Goal: Contribute content: Contribute content

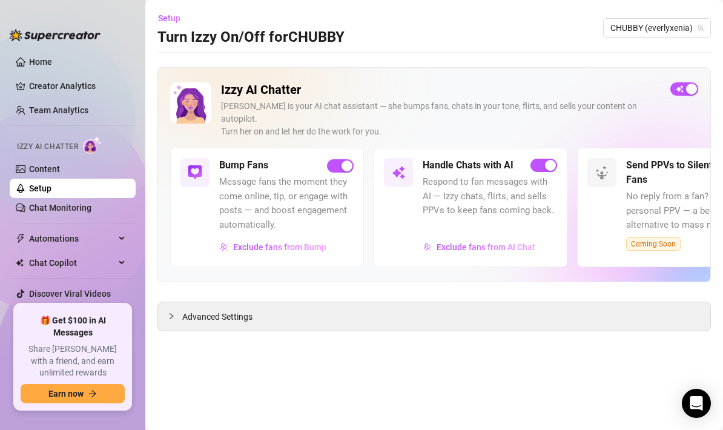
click at [51, 188] on link "Setup" at bounding box center [40, 189] width 22 height 10
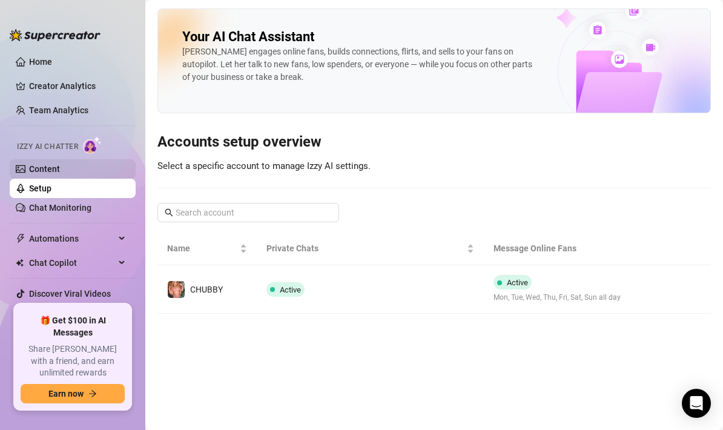
click at [60, 172] on link "Content" at bounding box center [44, 169] width 31 height 10
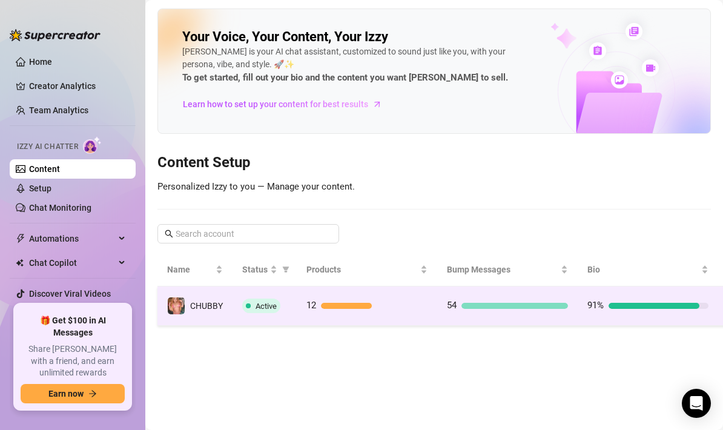
click at [402, 294] on td "12" at bounding box center [367, 306] width 141 height 39
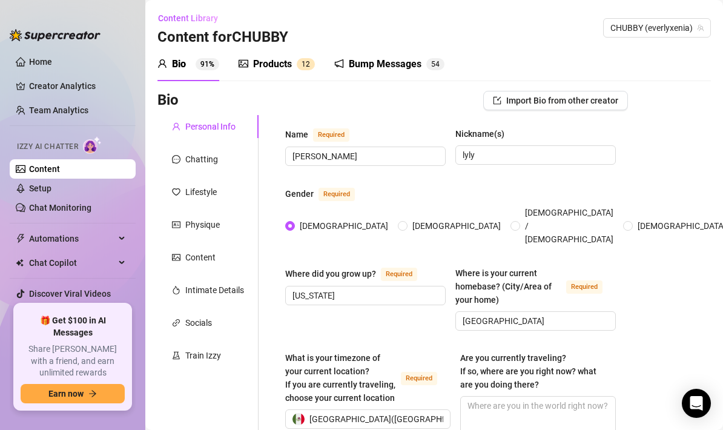
click at [413, 62] on div "Bump Messages" at bounding box center [385, 64] width 73 height 15
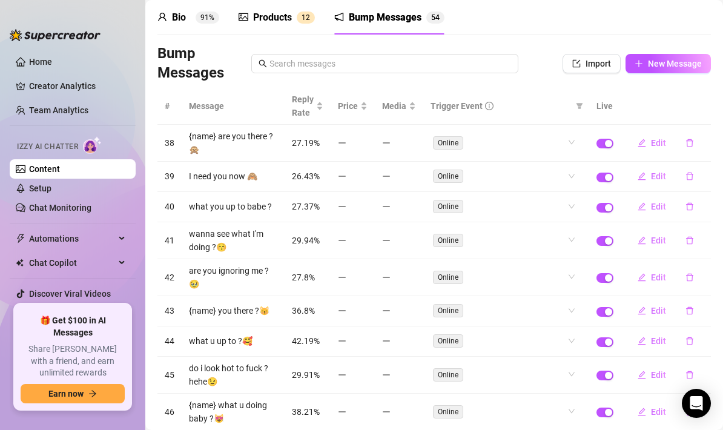
scroll to position [141, 0]
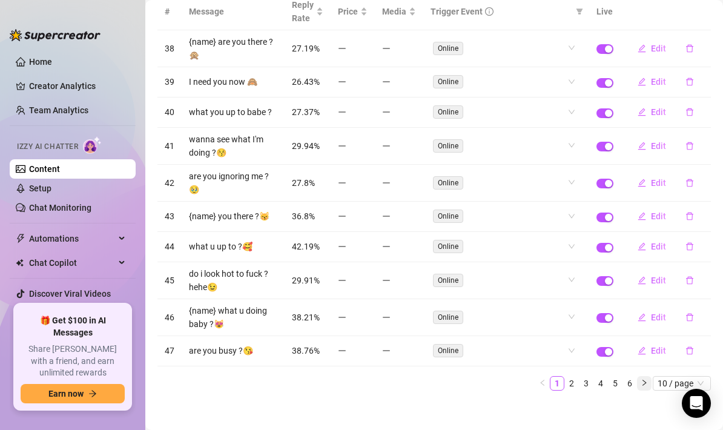
click at [651, 376] on button "button" at bounding box center [644, 383] width 15 height 15
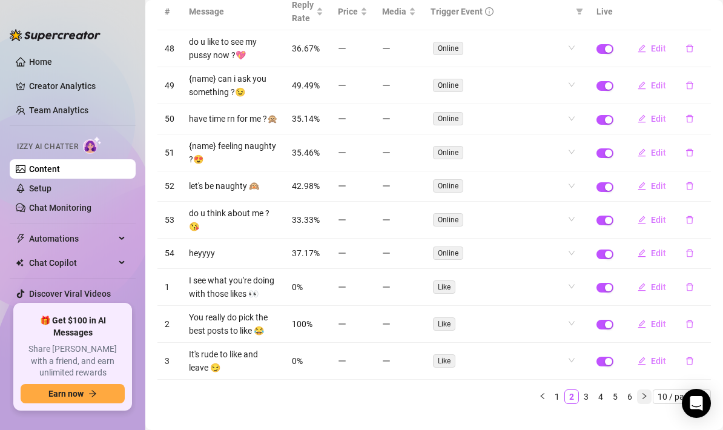
click at [645, 393] on icon "right" at bounding box center [644, 396] width 7 height 7
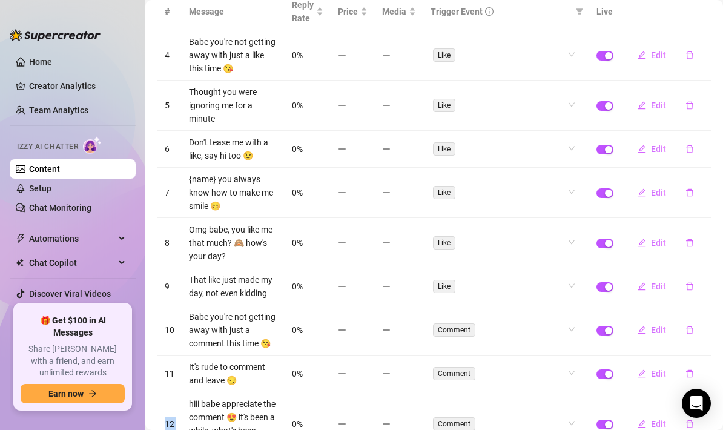
click at [645, 390] on td "Edit" at bounding box center [666, 374] width 90 height 37
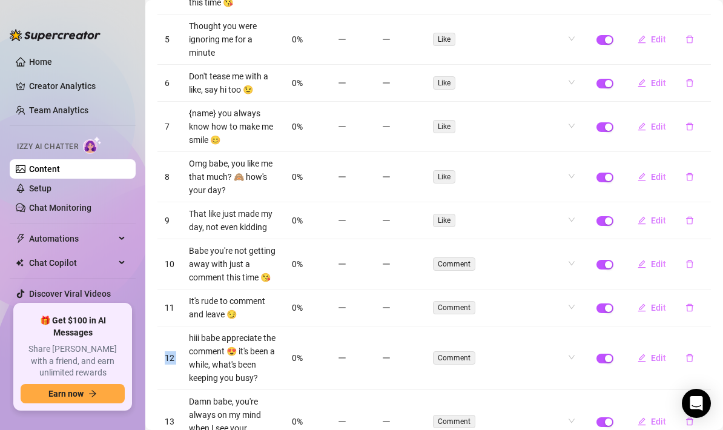
scroll to position [301, 0]
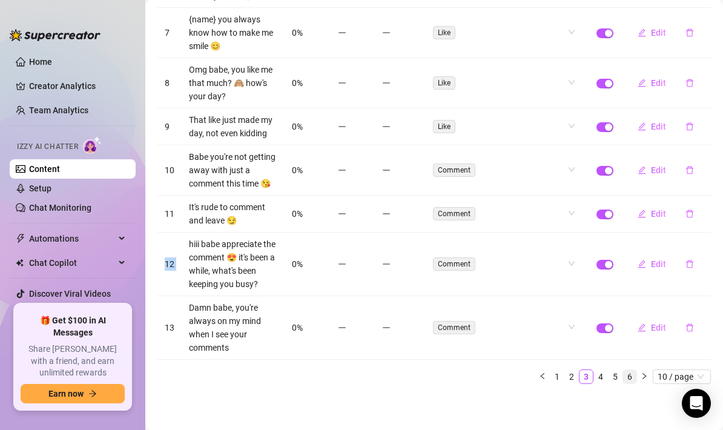
click at [630, 377] on link "6" at bounding box center [629, 376] width 13 height 13
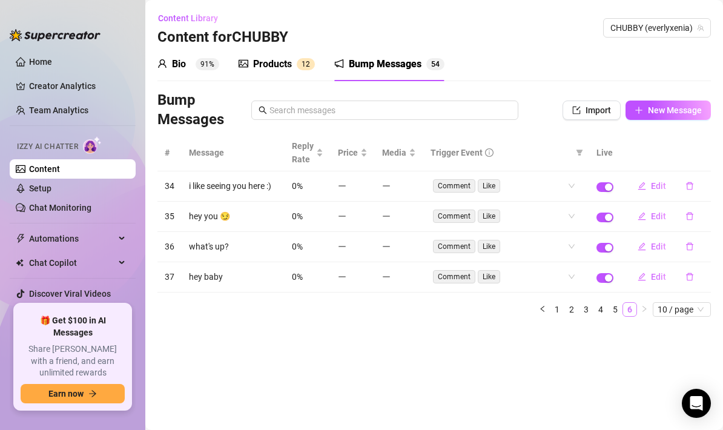
scroll to position [0, 0]
click at [665, 111] on span "New Message" at bounding box center [675, 110] width 54 height 10
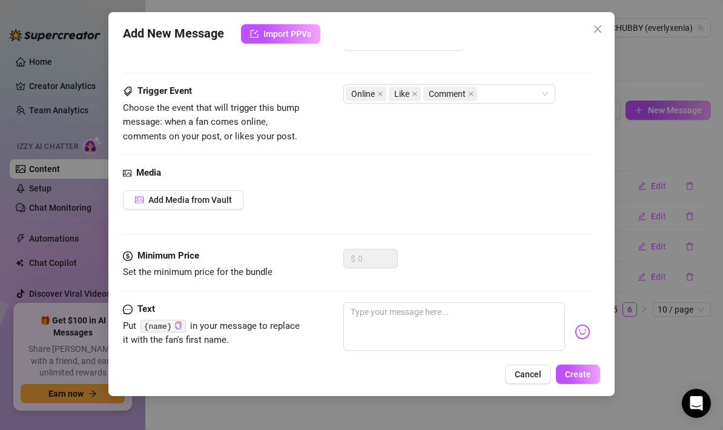
scroll to position [73, 0]
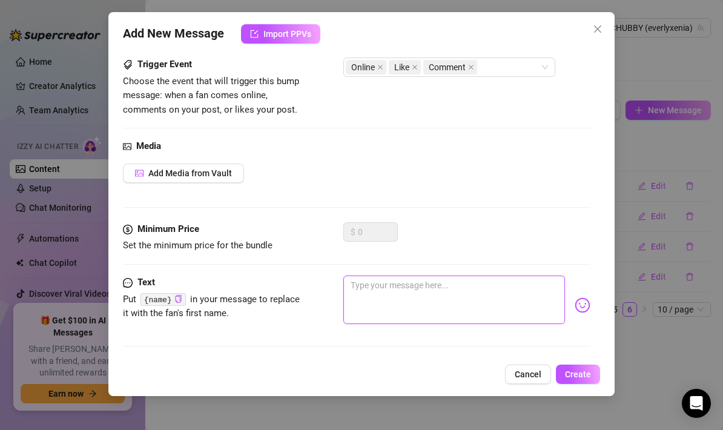
click at [377, 285] on textarea at bounding box center [454, 300] width 222 height 48
paste textarea "I’m all yours for the rest of the night 👀"
type textarea "I’m all yours for the rest of the night 👀"
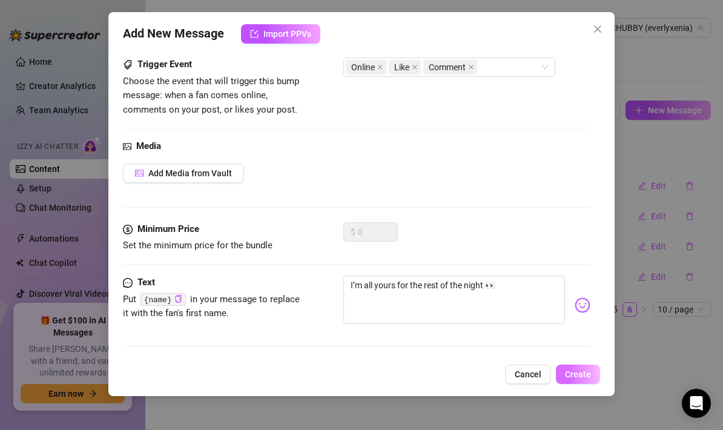
click at [577, 371] on span "Create" at bounding box center [578, 375] width 26 height 10
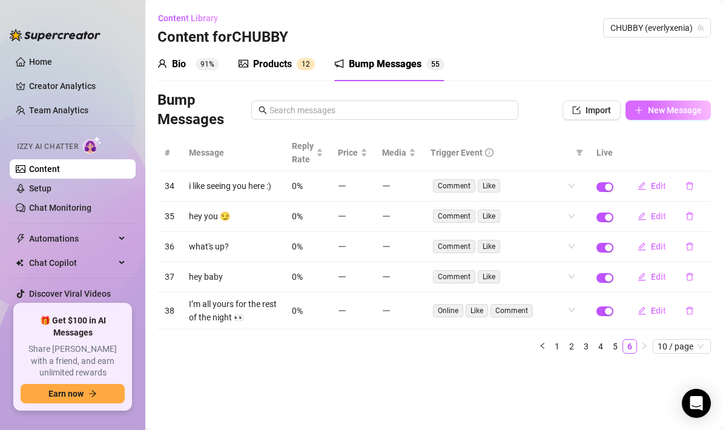
click at [663, 114] on span "New Message" at bounding box center [675, 110] width 54 height 10
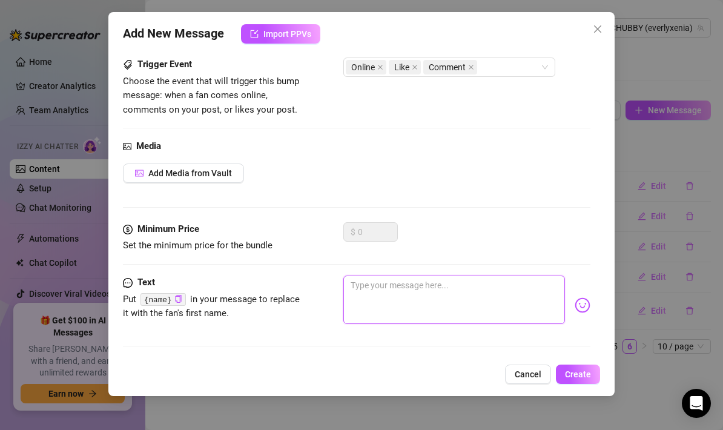
click at [383, 290] on textarea at bounding box center [454, 300] width 222 height 48
paste textarea "I’ve got a little secret… wanna guess what it is? 🤫"
type textarea "I’ve got a little secret… wanna guess what it is? 🤫"
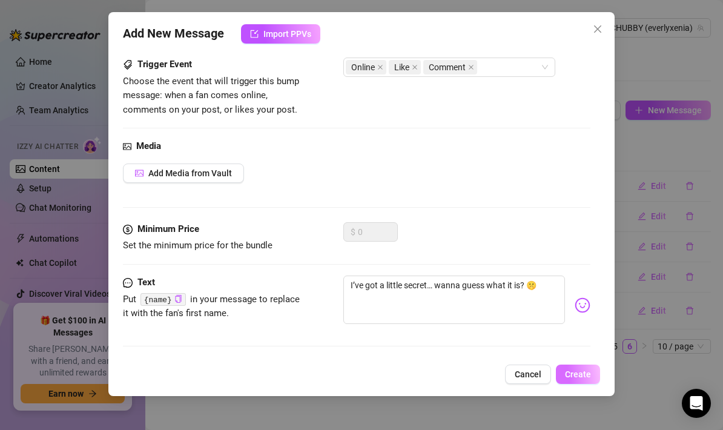
click at [569, 374] on span "Create" at bounding box center [578, 375] width 26 height 10
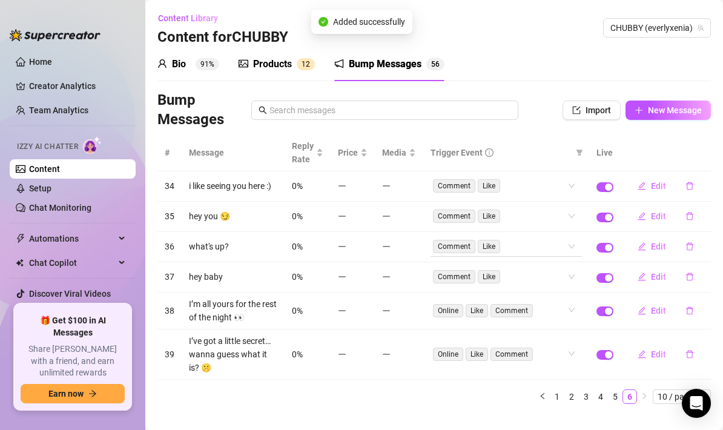
scroll to position [20, 0]
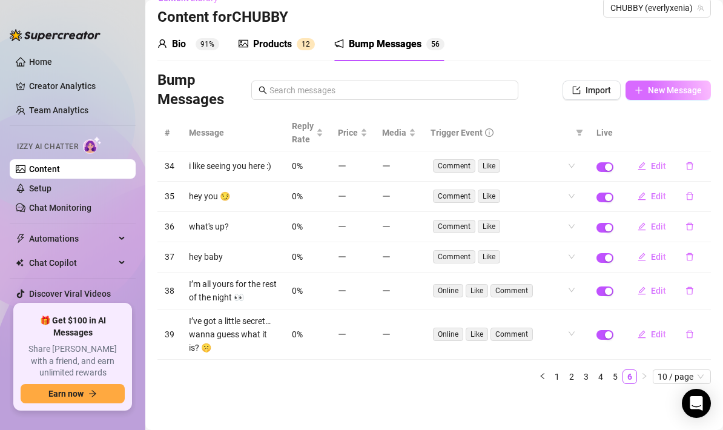
click at [665, 90] on span "New Message" at bounding box center [675, 90] width 54 height 10
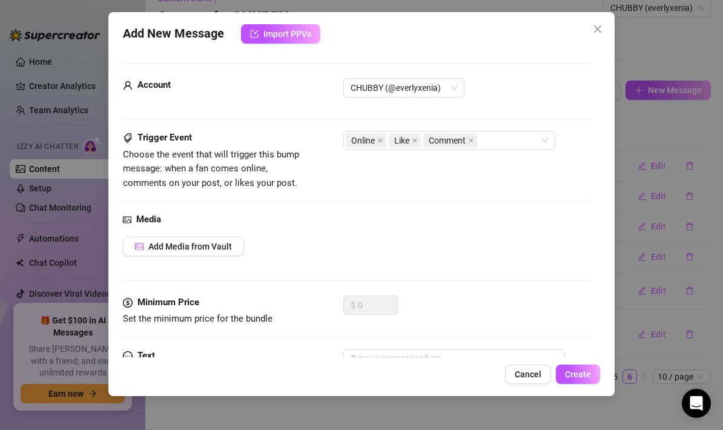
scroll to position [73, 0]
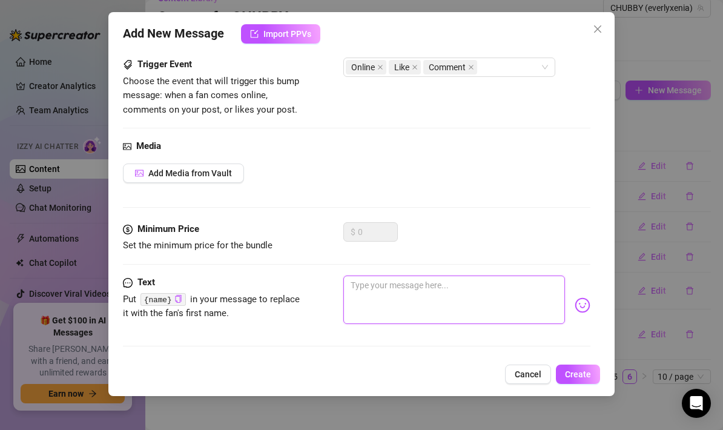
click at [380, 291] on textarea at bounding box center [454, 300] width 222 height 48
paste textarea "Would you fuck, suck or squeeze my tits first? 🤤"
type textarea "Would you fuck, suck or squeeze my tits first? 🤤"
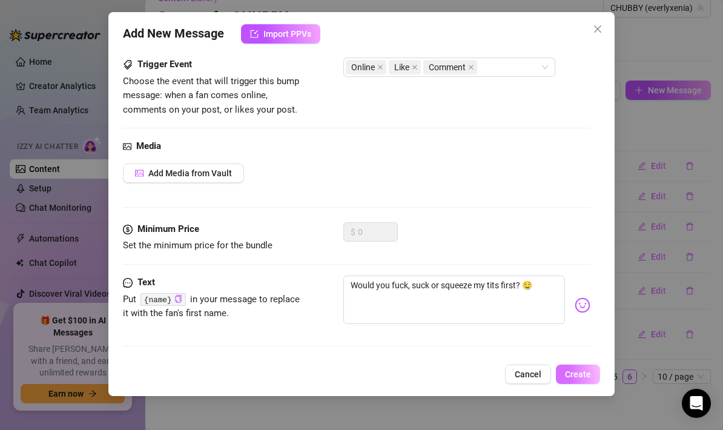
click at [588, 373] on span "Create" at bounding box center [578, 375] width 26 height 10
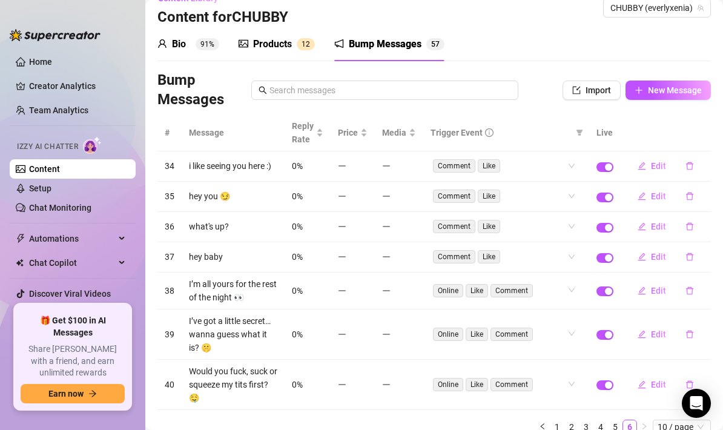
scroll to position [57, 0]
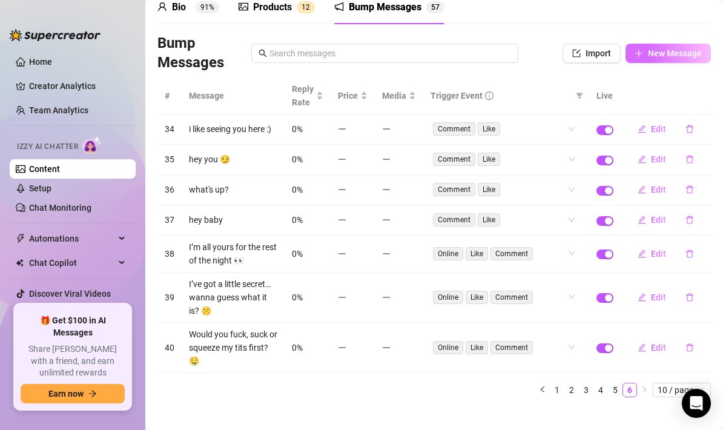
click at [668, 47] on button "New Message" at bounding box center [668, 53] width 85 height 19
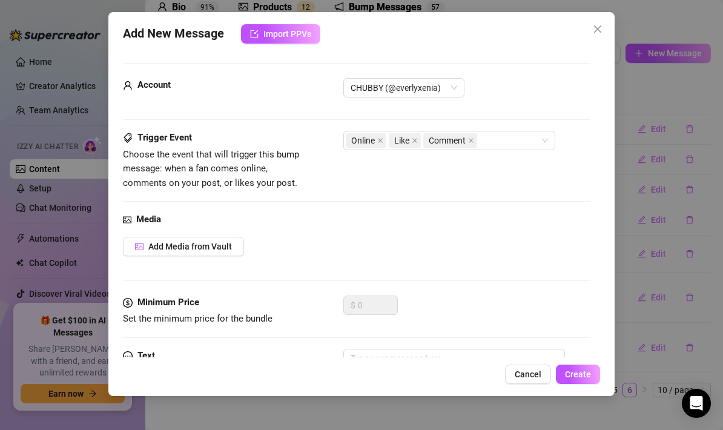
scroll to position [73, 0]
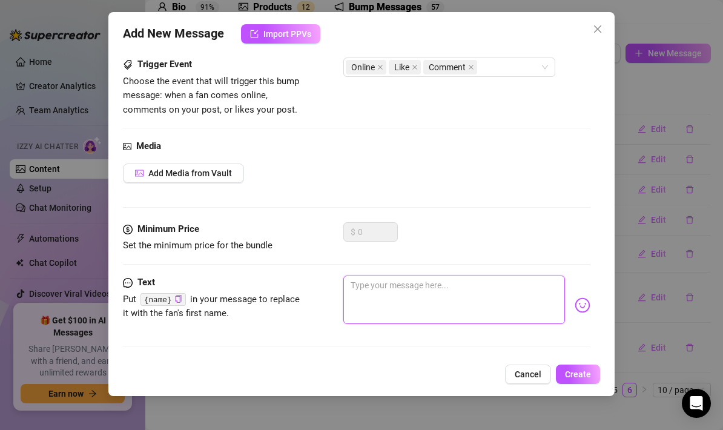
click at [385, 306] on textarea at bounding box center [454, 300] width 222 height 48
paste textarea "I just made myself laugh thinking about something we’d do together 😂"
type textarea "I just made myself laugh thinking about something we’d do together 😂"
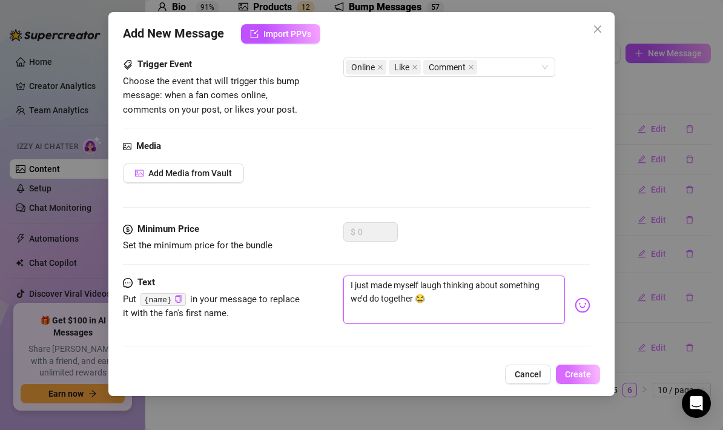
type textarea "I just made myself laugh thinking about something we’d do together 😂"
click at [588, 377] on span "Create" at bounding box center [578, 375] width 26 height 10
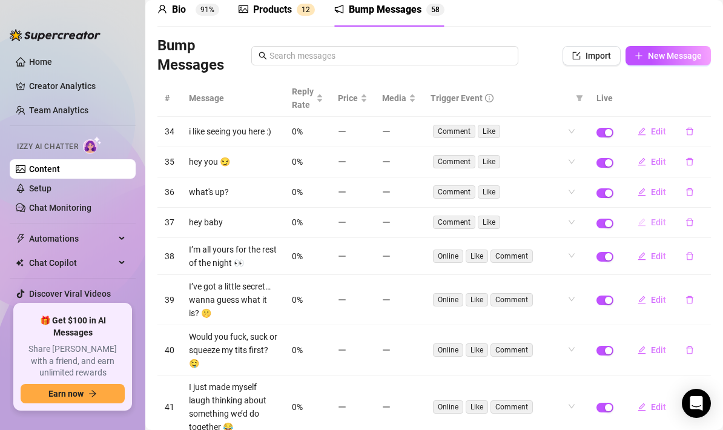
scroll to position [7, 0]
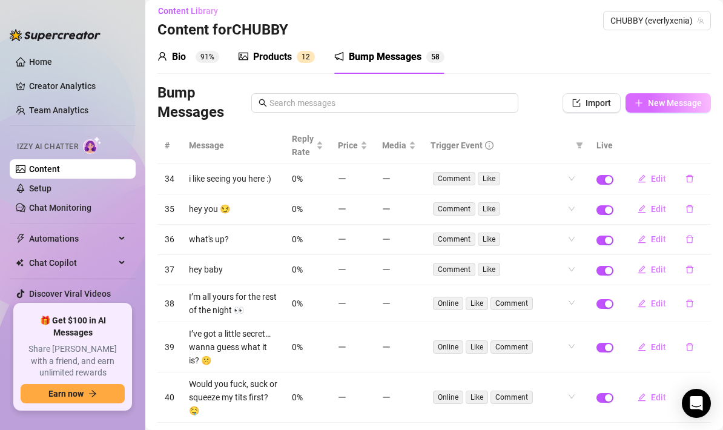
click at [667, 98] on span "New Message" at bounding box center [675, 103] width 54 height 10
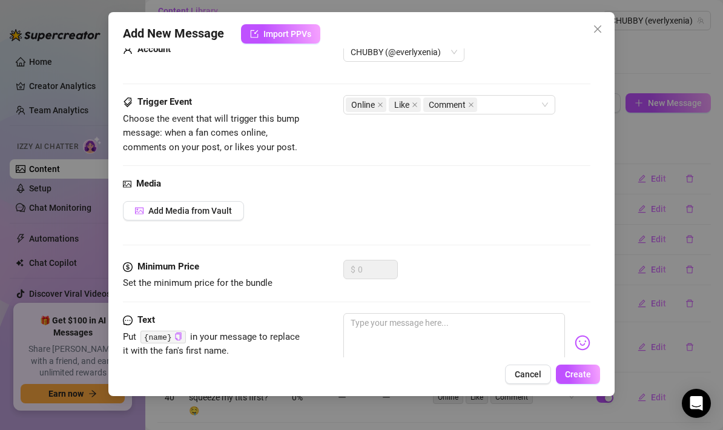
scroll to position [73, 0]
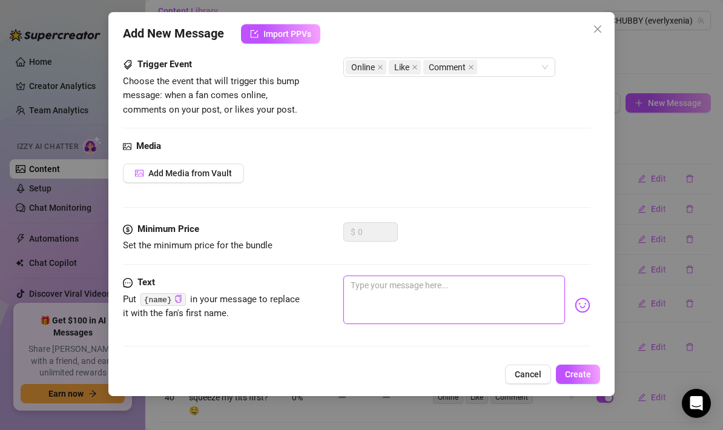
click at [383, 276] on textarea at bounding box center [454, 300] width 222 height 48
paste textarea "You ever stay up late just to talk to someone? 👀"
type textarea "You ever stay up late just to talk to someone? 👀"
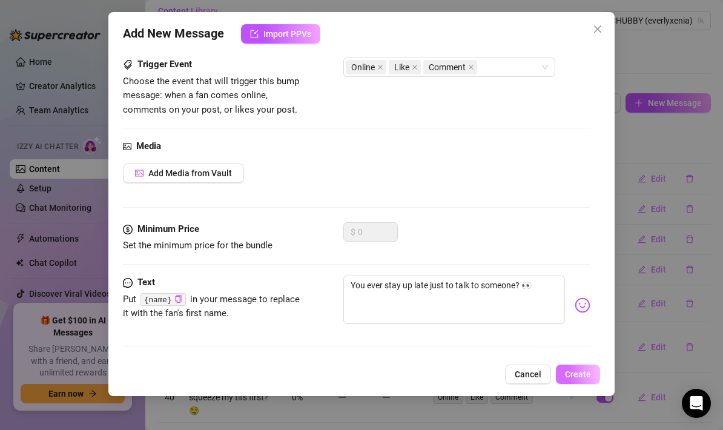
click at [585, 368] on button "Create" at bounding box center [578, 374] width 44 height 19
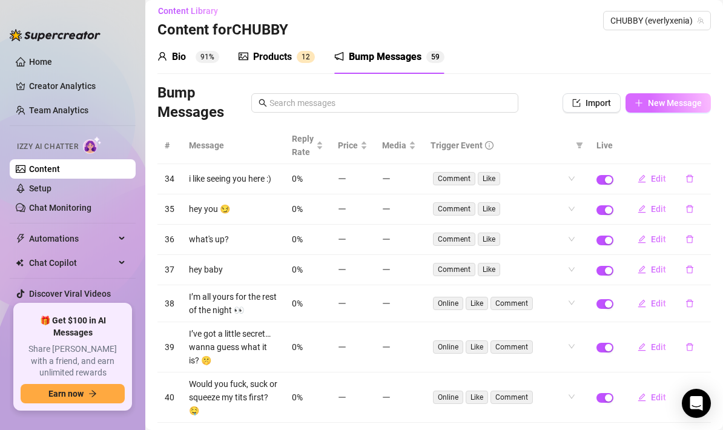
click at [651, 110] on button "New Message" at bounding box center [668, 102] width 85 height 19
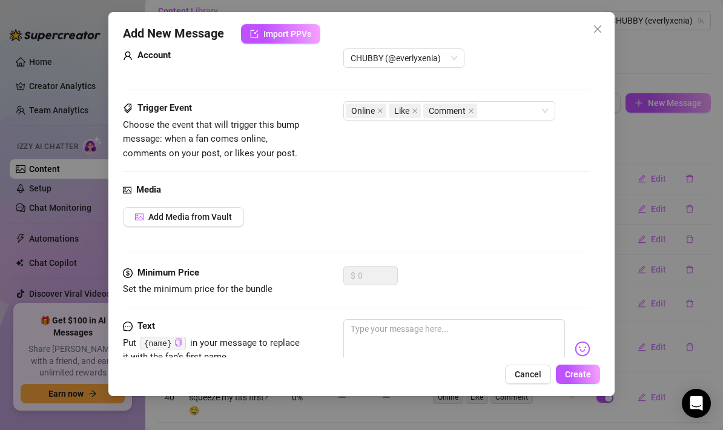
scroll to position [42, 0]
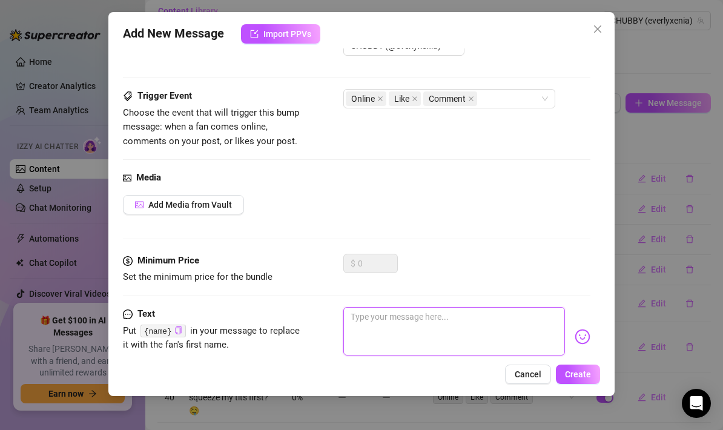
click at [378, 318] on textarea at bounding box center [454, 331] width 222 height 48
paste textarea "I’m in bed… there’s room for one more 😚"
type textarea "I’m in bed… there’s room for one more 😚"
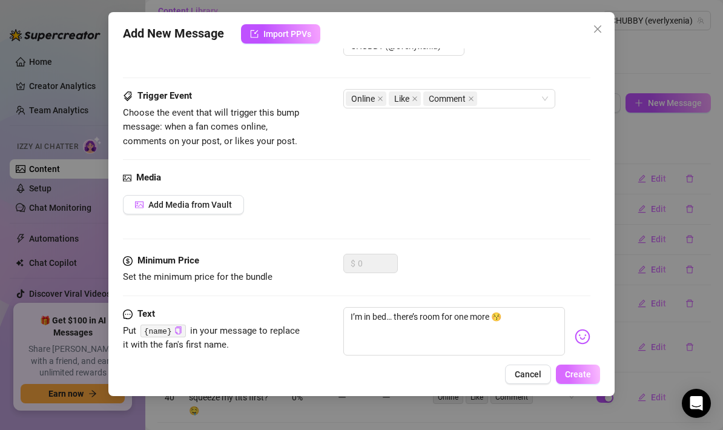
click at [591, 376] on button "Create" at bounding box center [578, 374] width 44 height 19
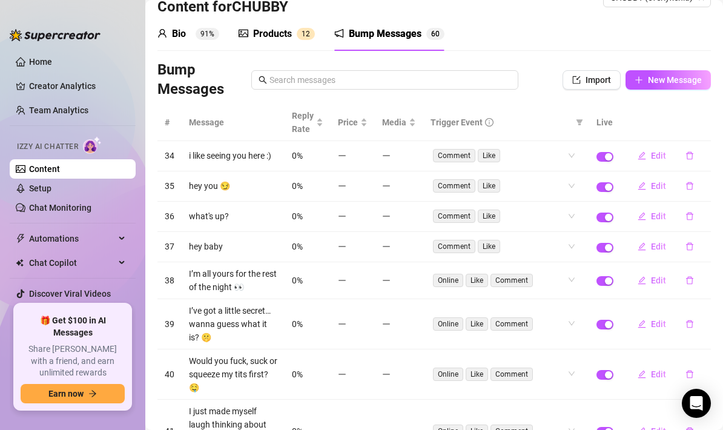
scroll to position [0, 0]
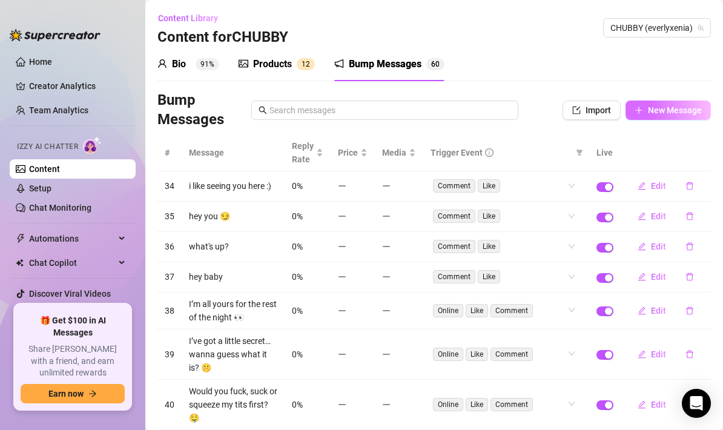
click at [670, 107] on span "New Message" at bounding box center [675, 110] width 54 height 10
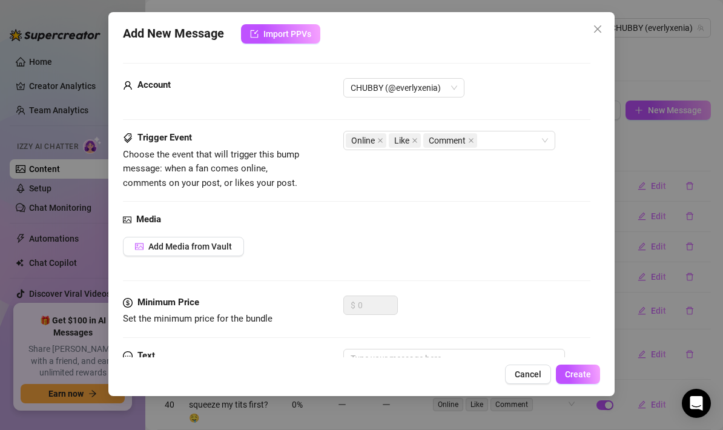
scroll to position [73, 0]
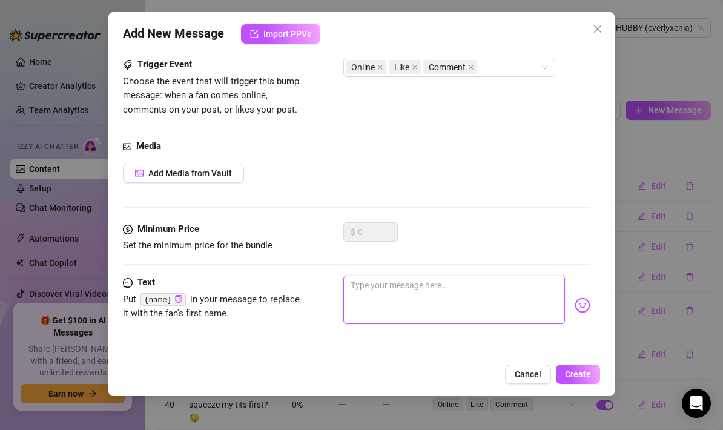
click at [391, 292] on textarea at bounding box center [454, 300] width 222 height 48
paste textarea "What are you doing right this second? 😇"
type textarea "What are you doing right this second? 😇"
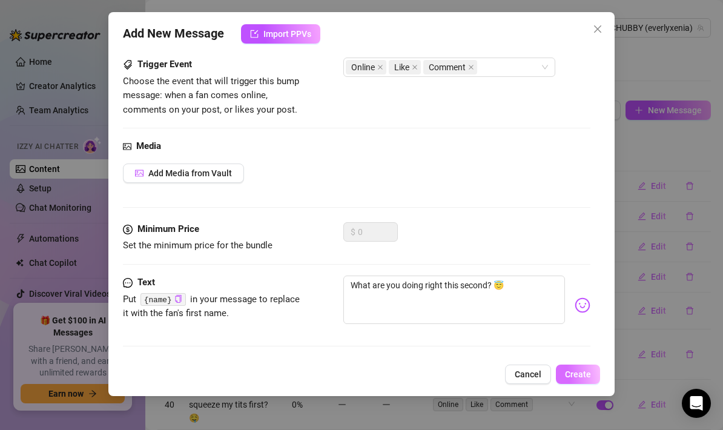
click at [575, 373] on span "Create" at bounding box center [578, 375] width 26 height 10
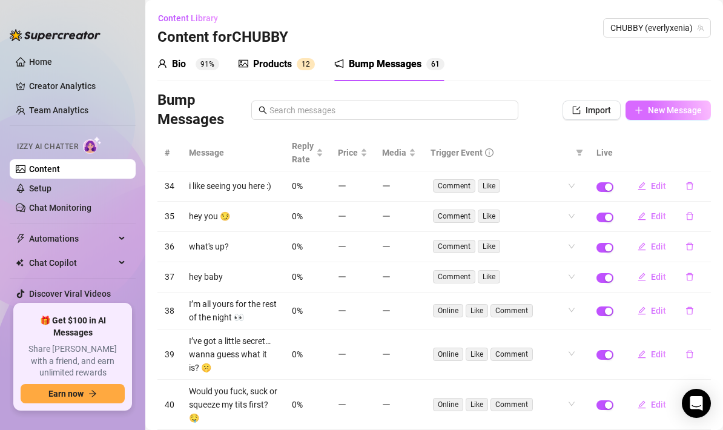
click at [658, 114] on span "New Message" at bounding box center [675, 110] width 54 height 10
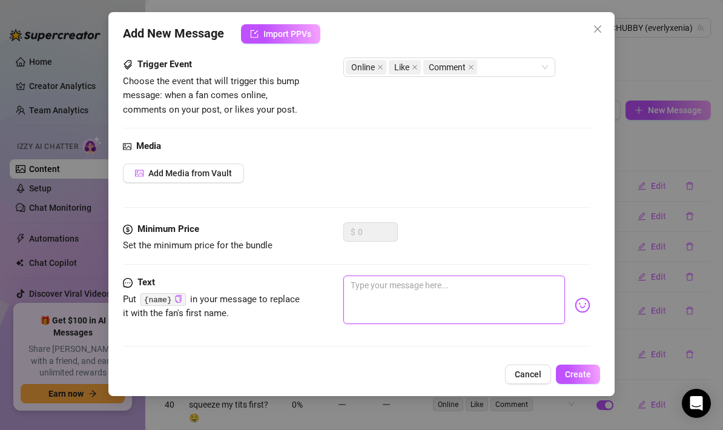
click at [386, 294] on textarea at bounding box center [454, 300] width 222 height 48
paste textarea "Just wondering… what’s your idea of a perfect night in?"
type textarea "Just wondering… what’s your idea of a perfect night in?"
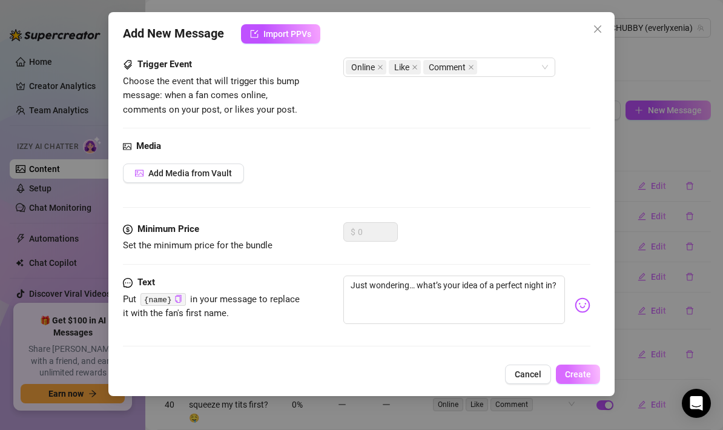
click at [586, 368] on button "Create" at bounding box center [578, 374] width 44 height 19
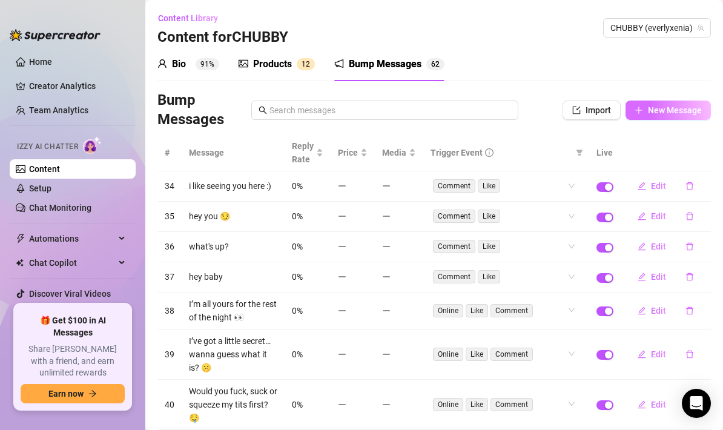
click at [661, 114] on span "New Message" at bounding box center [675, 110] width 54 height 10
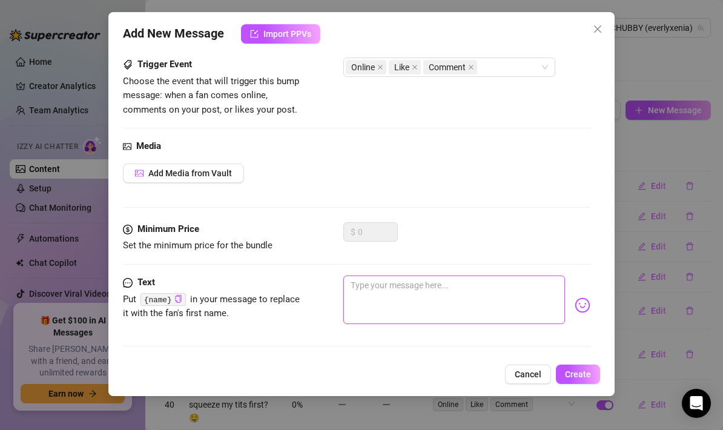
click at [386, 284] on textarea at bounding box center [454, 300] width 222 height 48
paste textarea "What’s your favorite way to spend a lazy day?"
type textarea "What’s your favorite way to spend a lazy day?"
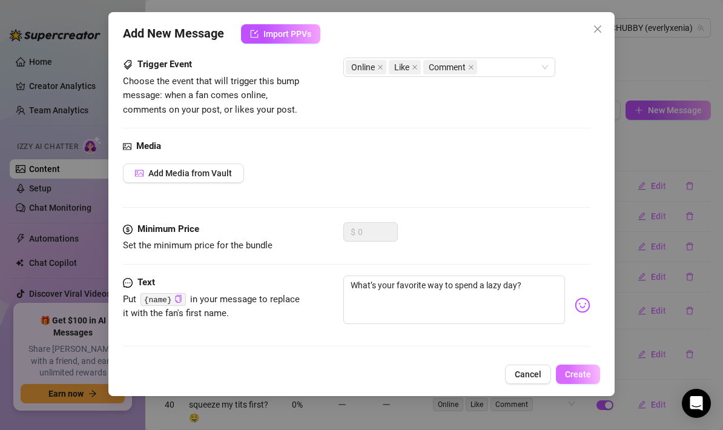
click at [595, 374] on button "Create" at bounding box center [578, 374] width 44 height 19
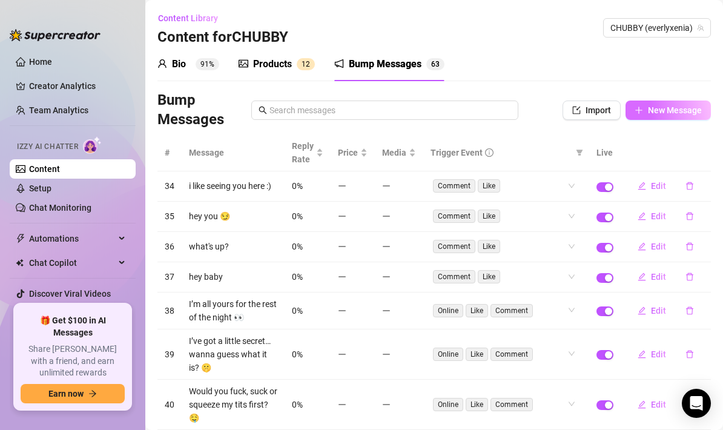
click at [670, 104] on button "New Message" at bounding box center [668, 110] width 85 height 19
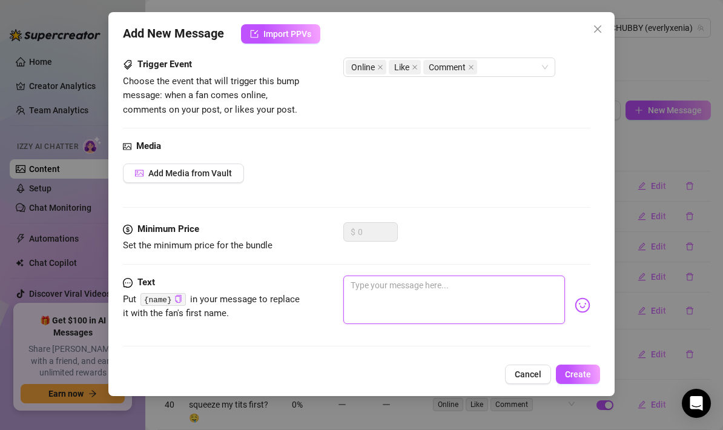
click at [383, 305] on textarea at bounding box center [454, 300] width 222 height 48
paste textarea "I just put on something that made me think of you 👀"
type textarea "I just put on something that made me think of you 👀"
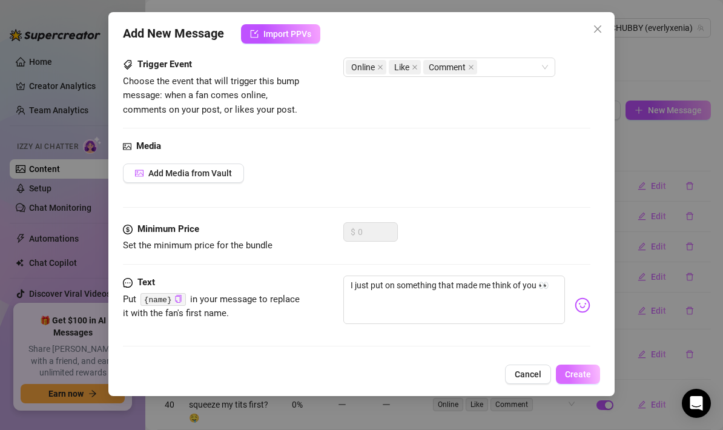
click at [573, 375] on span "Create" at bounding box center [578, 375] width 26 height 10
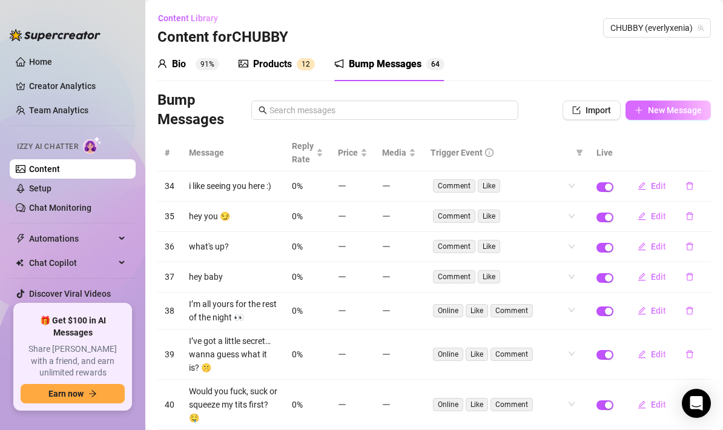
click at [657, 116] on button "New Message" at bounding box center [668, 110] width 85 height 19
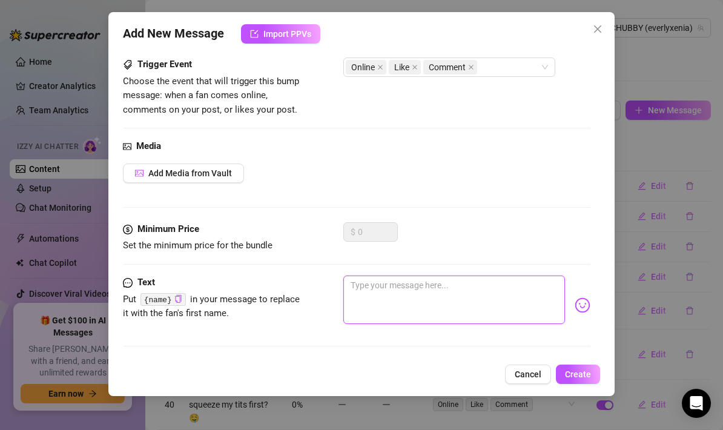
click at [376, 294] on textarea at bounding box center [454, 300] width 222 height 48
paste textarea "I’ve got a question for you, but it’s kinda risky 👀"
type textarea "I’ve got a question for you, but it’s kinda risky 👀"
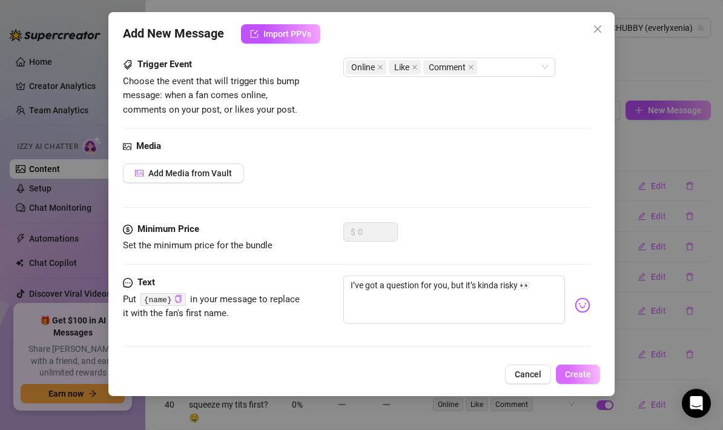
click at [594, 373] on button "Create" at bounding box center [578, 374] width 44 height 19
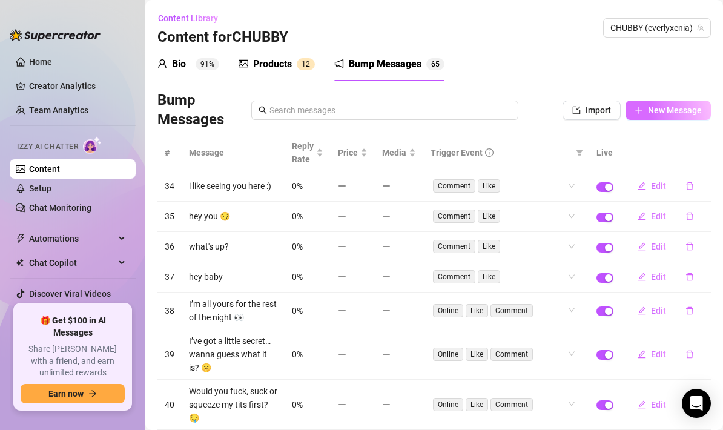
click at [658, 114] on span "New Message" at bounding box center [675, 110] width 54 height 10
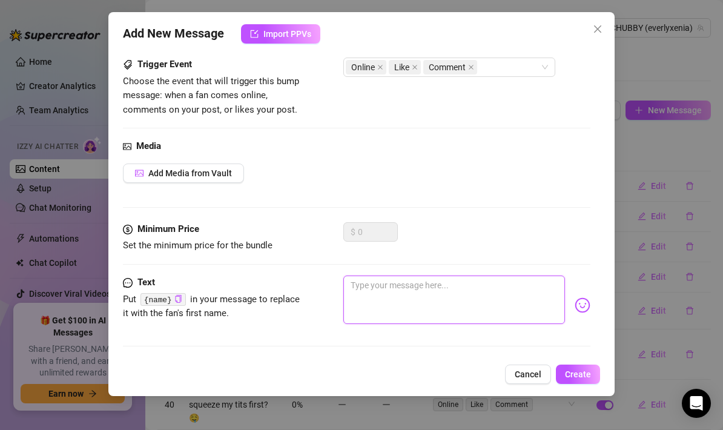
click at [395, 303] on textarea at bounding box center [454, 300] width 222 height 48
paste textarea "If I sent you a pic right now, what would you want it to be of? 😇"
type textarea "If I sent you a pic right now, what would you want it to be of? 😇"
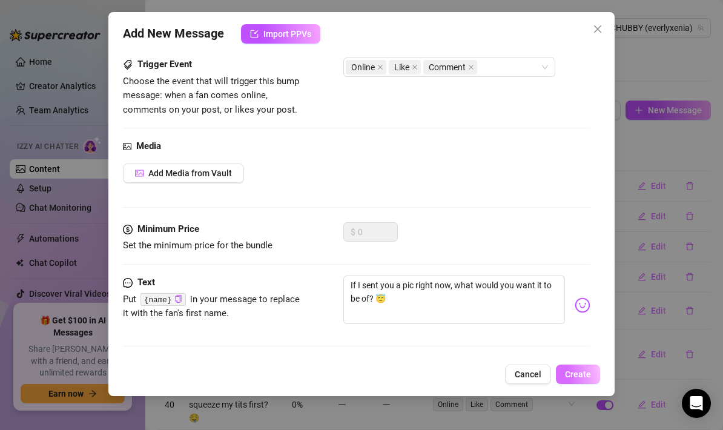
click at [585, 371] on span "Create" at bounding box center [578, 375] width 26 height 10
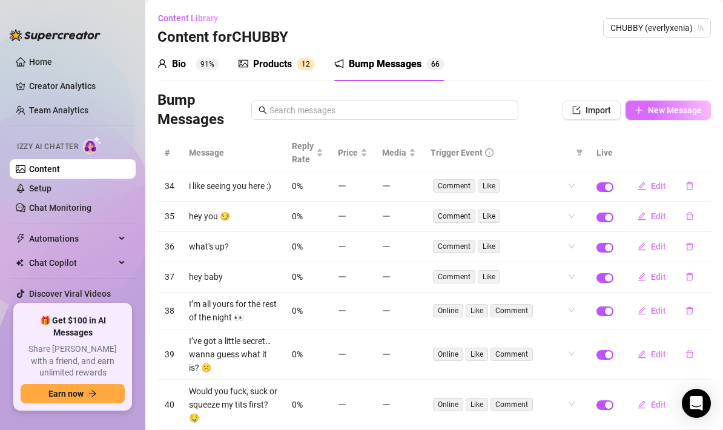
click at [665, 110] on span "New Message" at bounding box center [675, 110] width 54 height 10
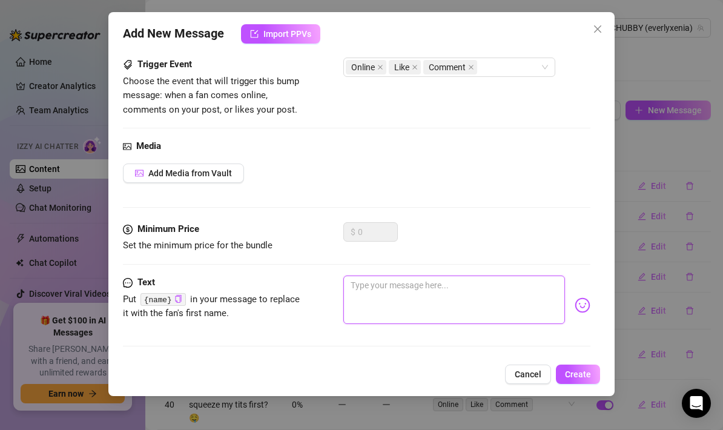
click at [370, 288] on textarea at bounding box center [454, 300] width 222 height 48
paste textarea "I’m curled up in bed scrolling… what are you up to? 👀"
type textarea "I’m curled up in bed scrolling… what are you up to? 👀"
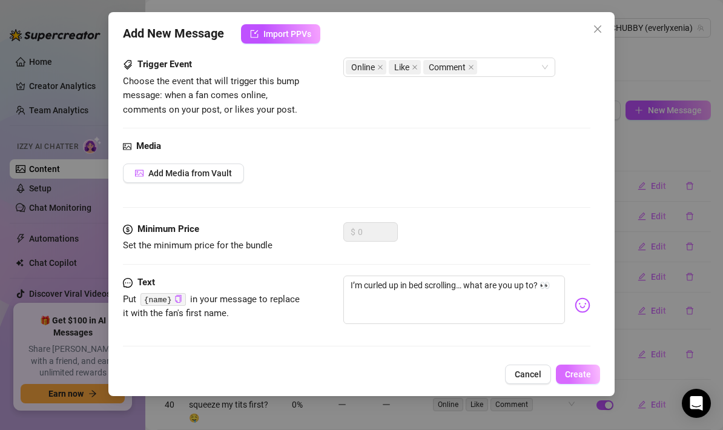
click at [572, 368] on button "Create" at bounding box center [578, 374] width 44 height 19
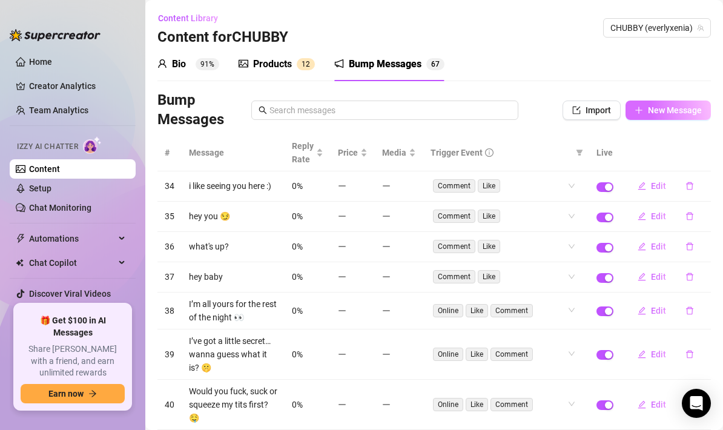
click at [680, 105] on span "New Message" at bounding box center [675, 110] width 54 height 10
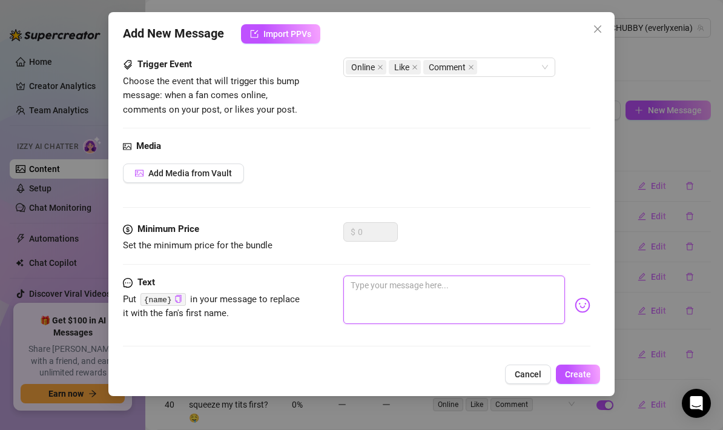
click at [388, 297] on textarea at bounding box center [454, 300] width 222 height 48
paste textarea "I keep thinking about you [DATE] 👀"
type textarea "I keep thinking about you [DATE] 👀"
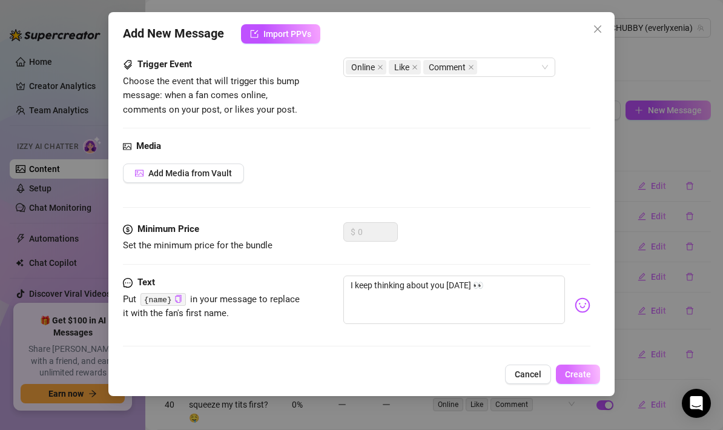
click at [584, 375] on span "Create" at bounding box center [578, 375] width 26 height 10
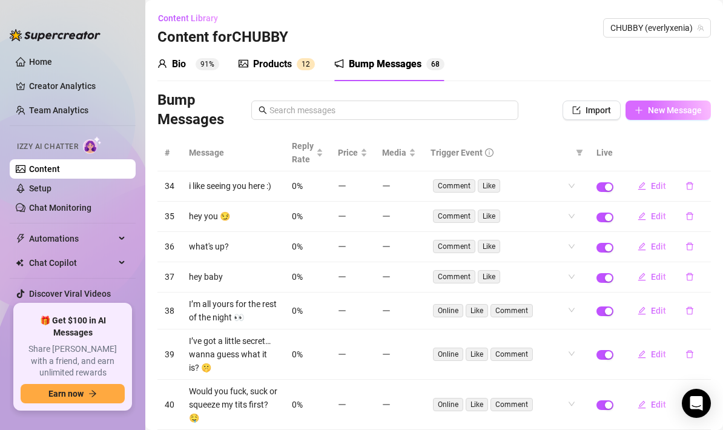
click at [662, 110] on span "New Message" at bounding box center [675, 110] width 54 height 10
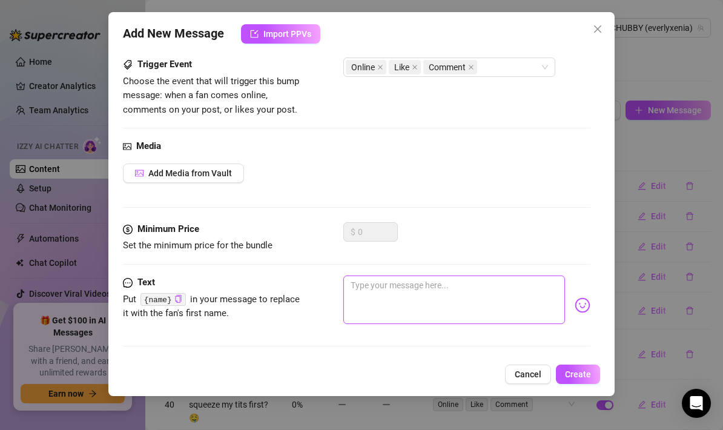
click at [382, 296] on textarea at bounding box center [454, 300] width 222 height 48
paste textarea "I’m bored… distract me 😇"
type textarea "I’m bored… distract me 😇"
click at [589, 372] on span "Create" at bounding box center [578, 375] width 26 height 10
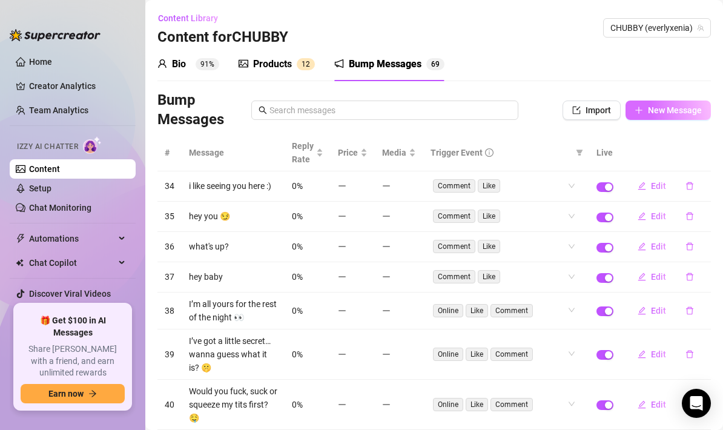
click at [665, 110] on span "New Message" at bounding box center [675, 110] width 54 height 10
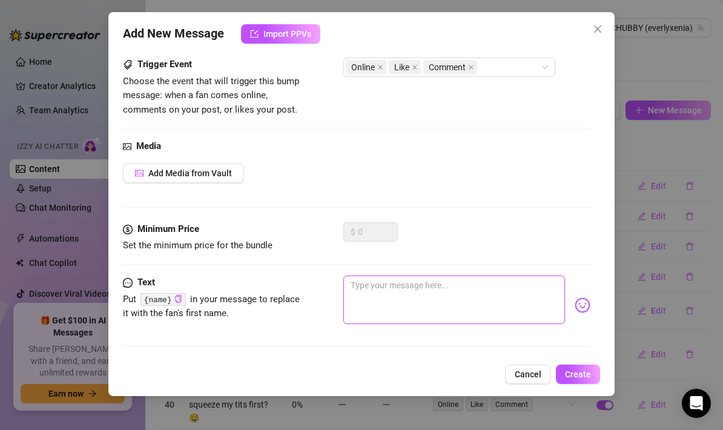
click at [374, 305] on textarea at bounding box center [454, 300] width 222 height 48
paste textarea "If I was riding you, would you hold my hips or my throat? 🙈"
type textarea "If I was riding you, would you hold my hips or my throat? 🙈"
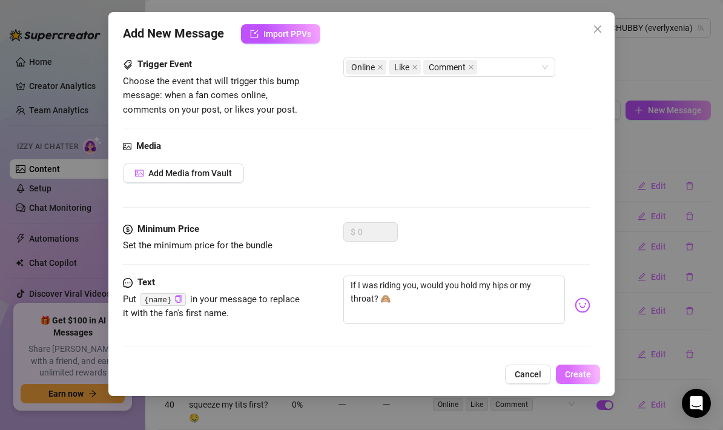
click at [576, 377] on span "Create" at bounding box center [578, 375] width 26 height 10
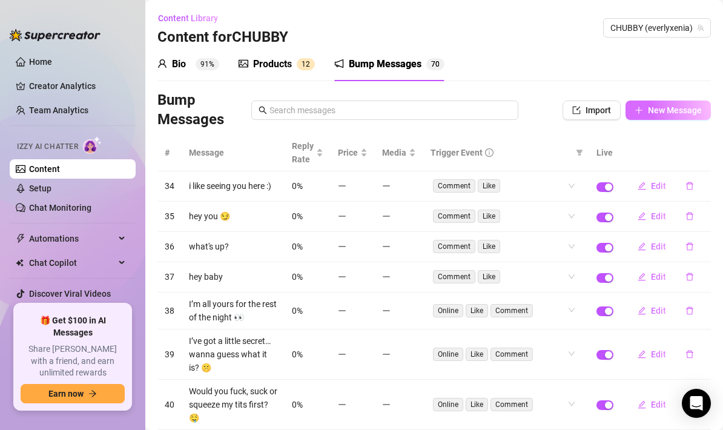
click at [678, 116] on button "New Message" at bounding box center [668, 110] width 85 height 19
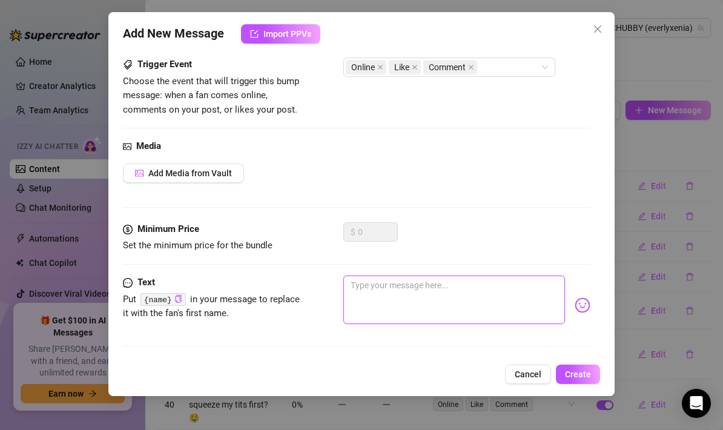
click at [383, 294] on textarea at bounding box center [454, 300] width 222 height 48
paste textarea "What’s your favorite position to watch me cum in? 😈"
type textarea "What’s your favorite position to watch me cum in? 😈"
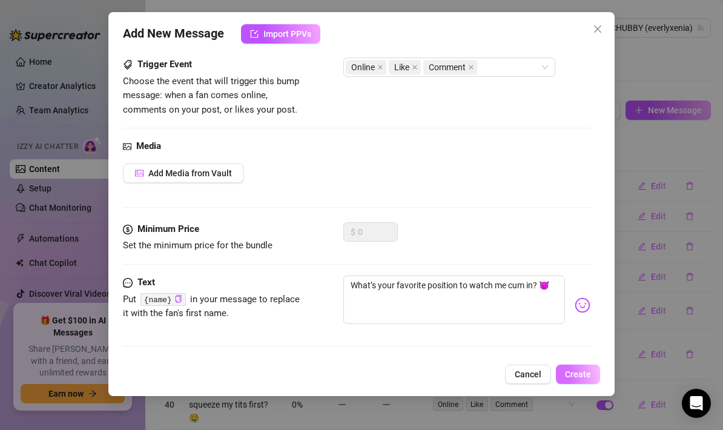
click at [584, 374] on span "Create" at bounding box center [578, 375] width 26 height 10
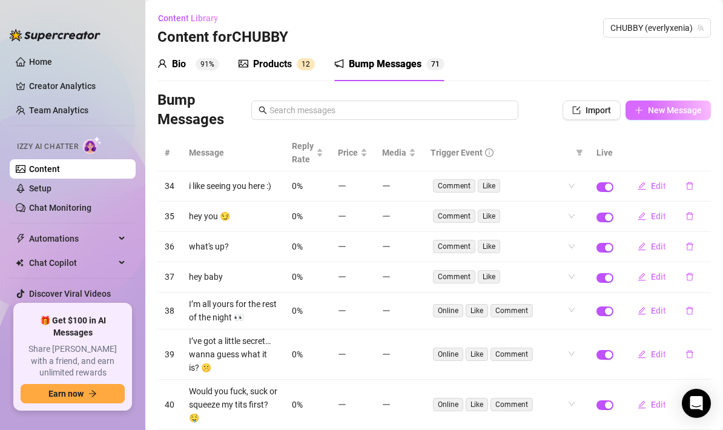
click at [686, 104] on button "New Message" at bounding box center [668, 110] width 85 height 19
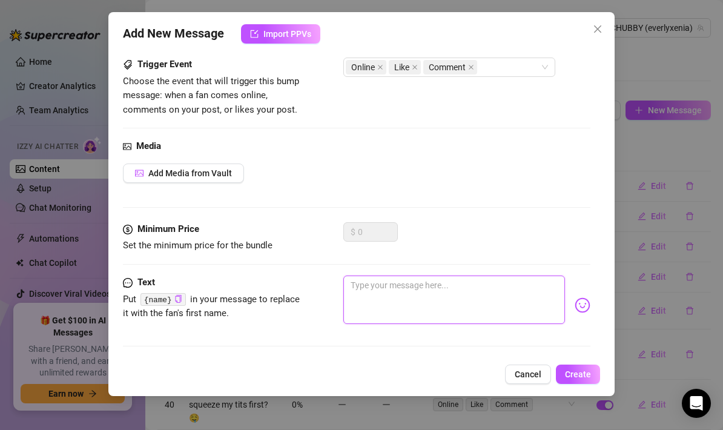
click at [388, 281] on textarea at bounding box center [454, 300] width 222 height 48
paste textarea "My mouth’s empty… wanna fill it? 😏👄"
type textarea "My mouth’s empty… wanna fill it? 😏👄"
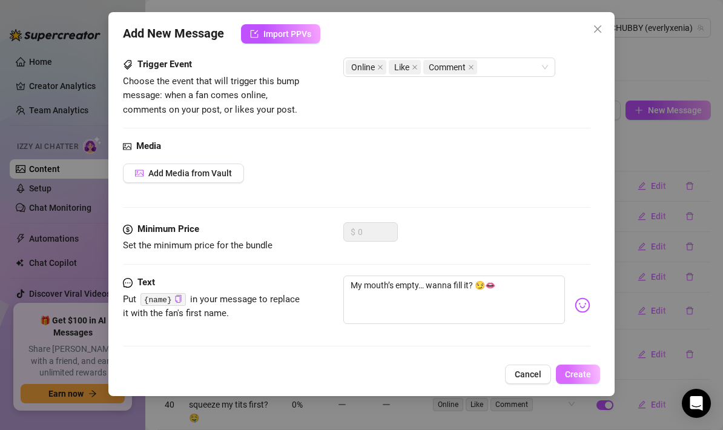
click at [575, 368] on button "Create" at bounding box center [578, 374] width 44 height 19
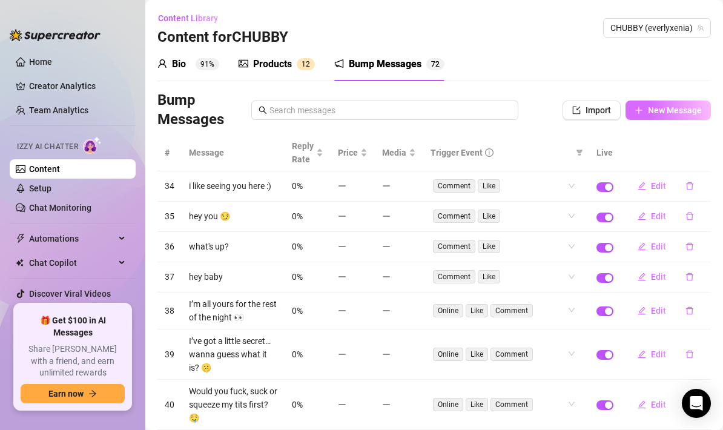
click at [662, 105] on span "New Message" at bounding box center [675, 110] width 54 height 10
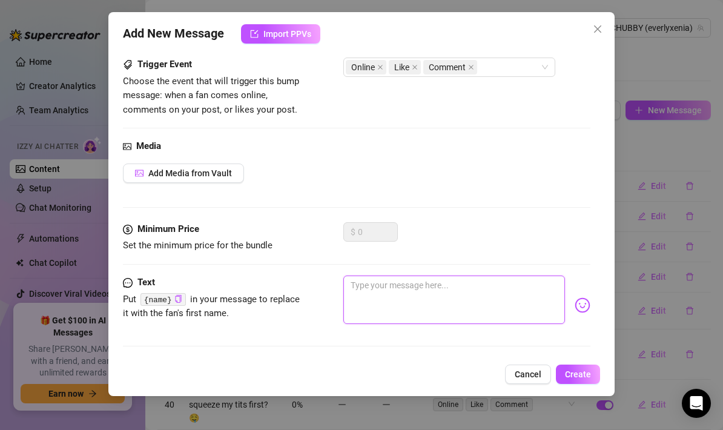
click at [384, 300] on textarea at bounding box center [454, 300] width 222 height 48
paste textarea "If I begged you to cum in me, would you? 🤭"
type textarea "If I begged you to cum in me, would you? 🤭"
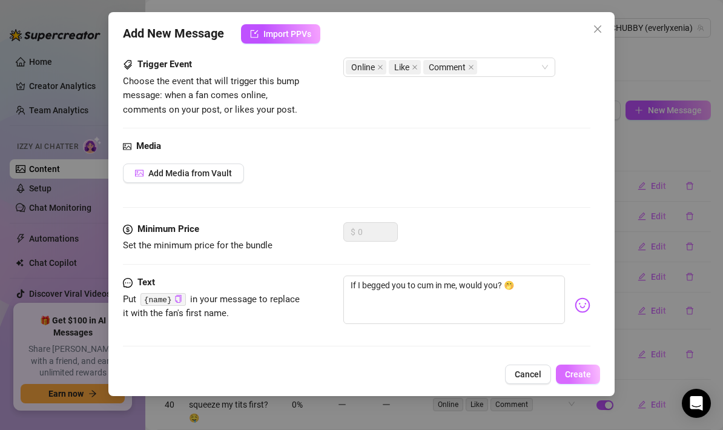
click at [589, 374] on span "Create" at bounding box center [578, 375] width 26 height 10
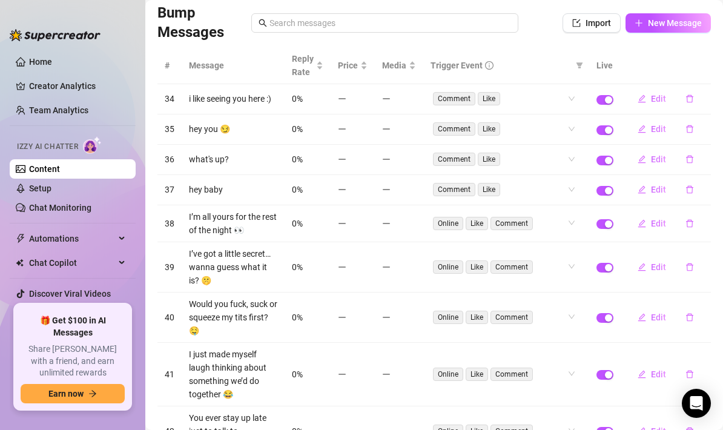
scroll to position [0, 0]
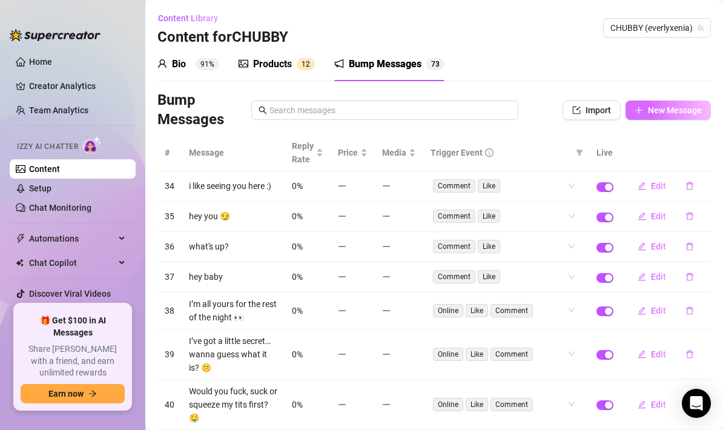
click at [677, 113] on span "New Message" at bounding box center [675, 110] width 54 height 10
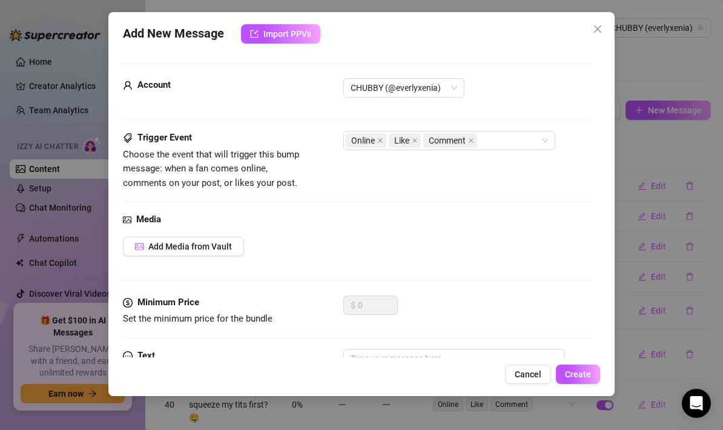
scroll to position [73, 0]
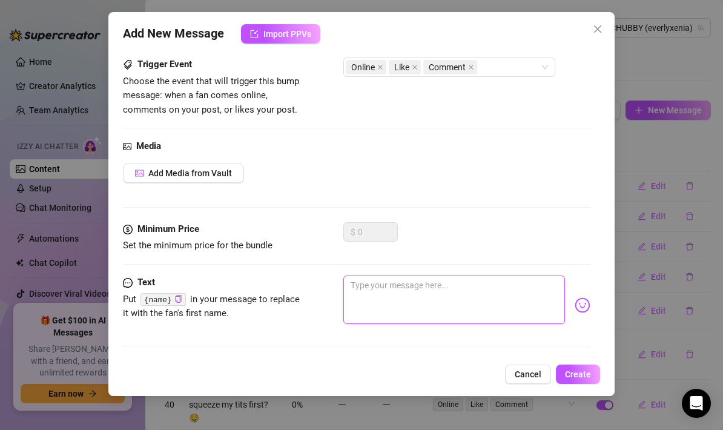
click at [381, 299] on textarea at bounding box center [454, 300] width 222 height 48
paste textarea "I want to wake up sore [DATE]… can you make that happen? 😈"
type textarea "I want to wake up sore [DATE]… can you make that happen? 😈"
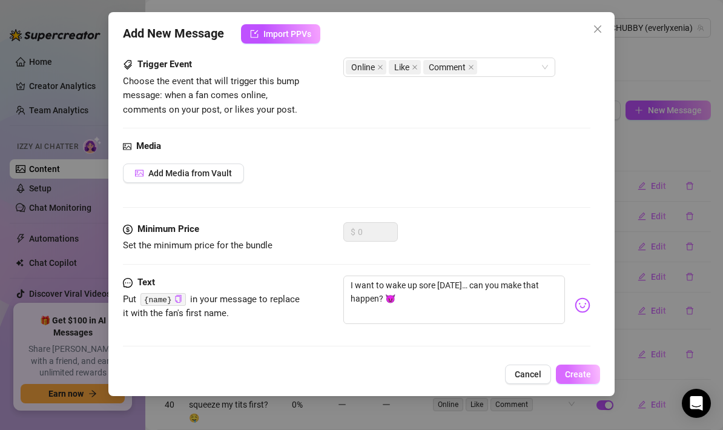
click at [568, 371] on span "Create" at bounding box center [578, 375] width 26 height 10
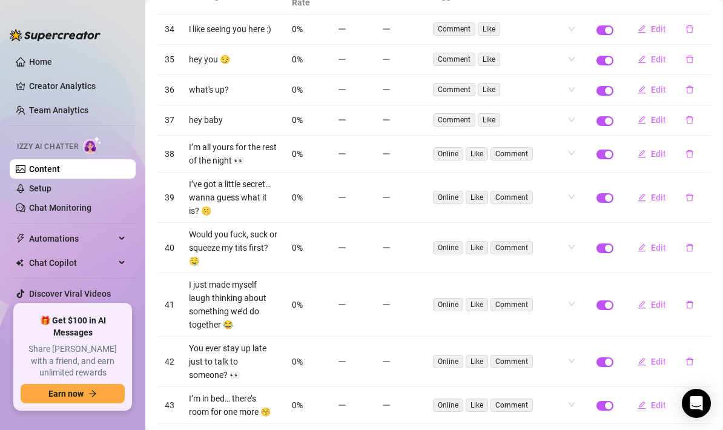
scroll to position [186, 0]
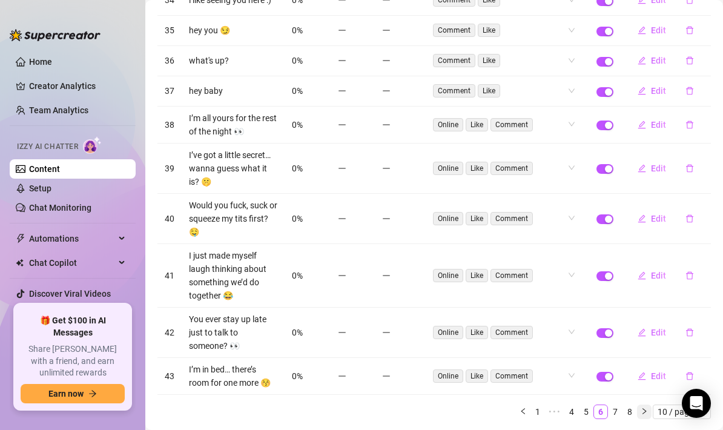
click at [643, 408] on icon "right" at bounding box center [645, 411] width 4 height 6
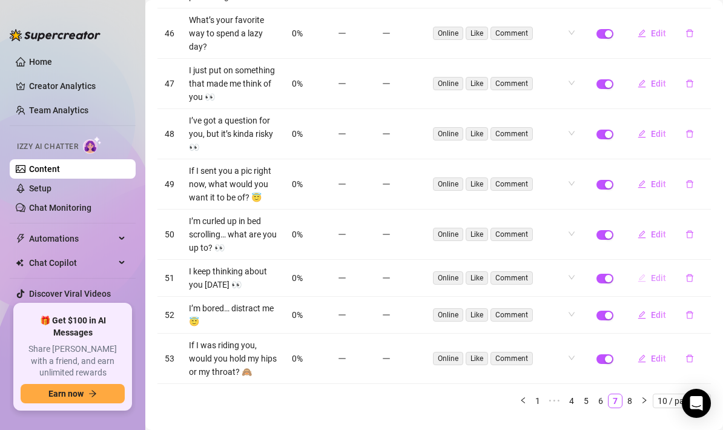
scroll to position [274, 0]
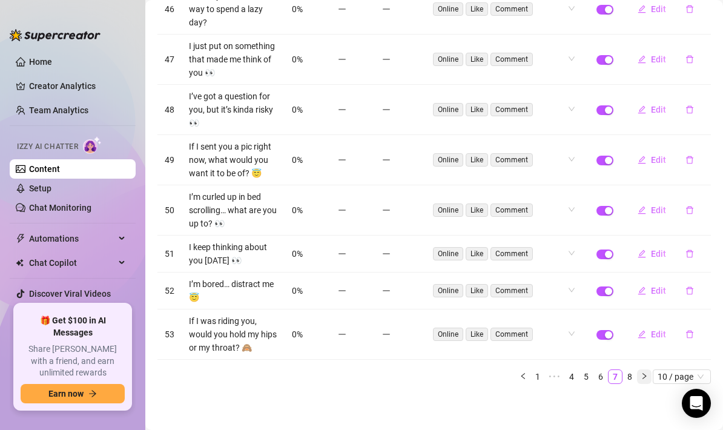
click at [642, 371] on button "button" at bounding box center [644, 377] width 15 height 15
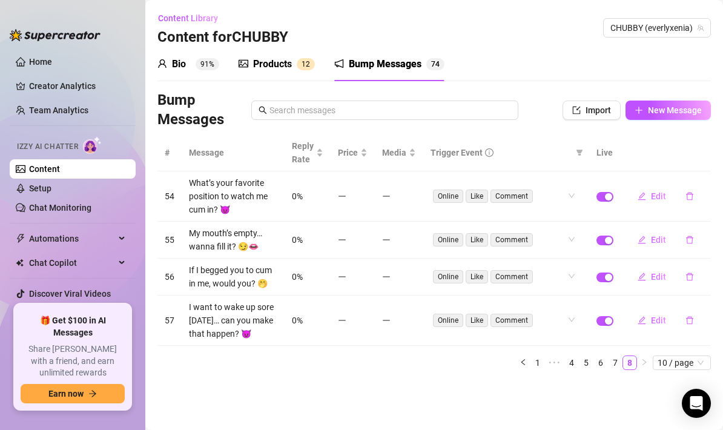
scroll to position [0, 0]
click at [684, 108] on span "New Message" at bounding box center [675, 110] width 54 height 10
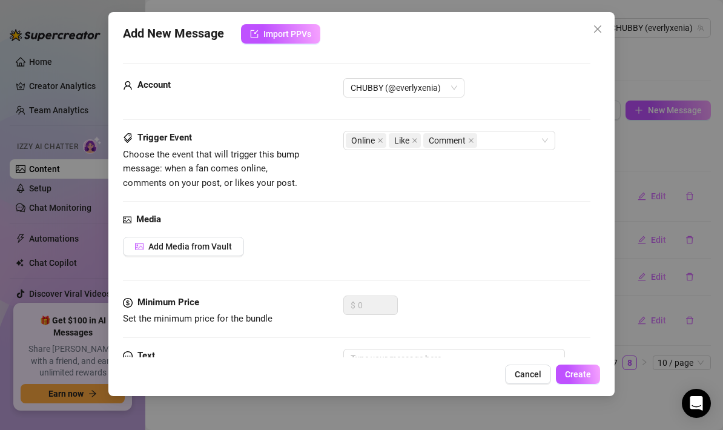
scroll to position [73, 0]
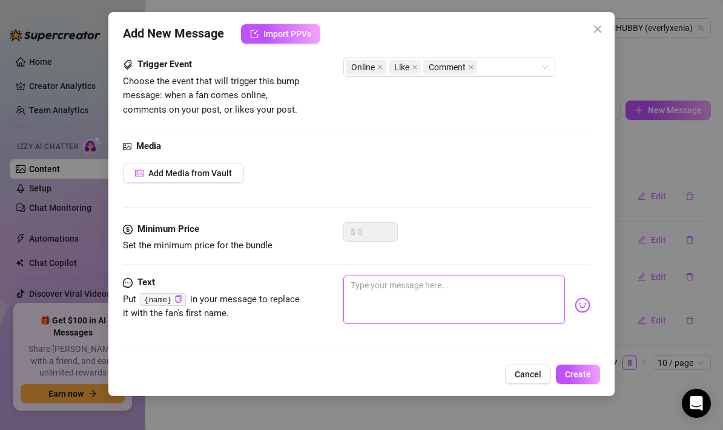
click at [383, 285] on textarea at bounding box center [454, 300] width 222 height 48
paste textarea "My bed’s cold… you coming to warm it up?"
type textarea "My bed’s cold… you coming to warm it up?"
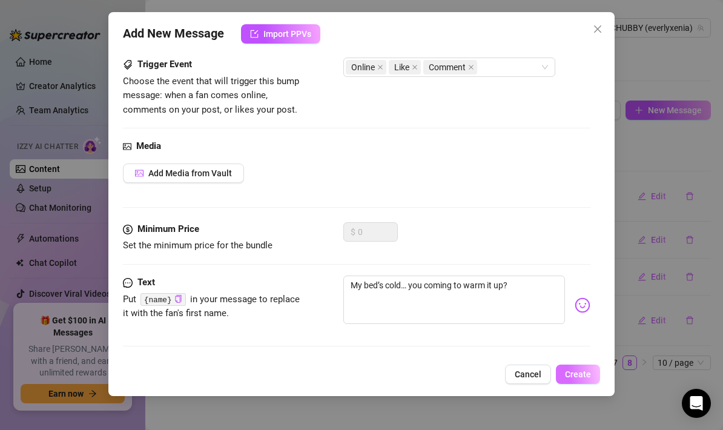
click at [583, 372] on span "Create" at bounding box center [578, 375] width 26 height 10
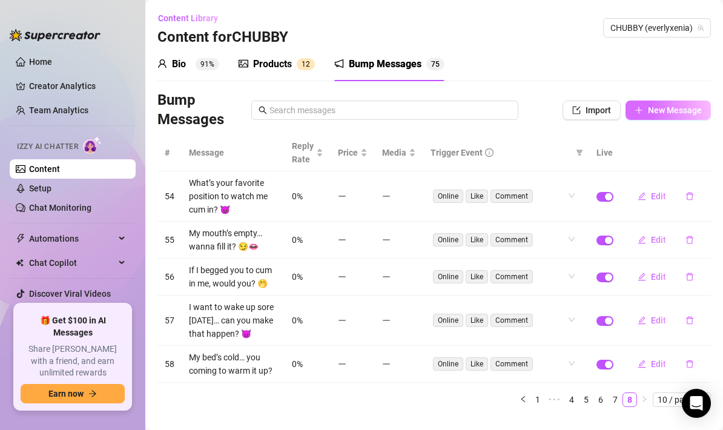
click at [663, 114] on span "New Message" at bounding box center [675, 110] width 54 height 10
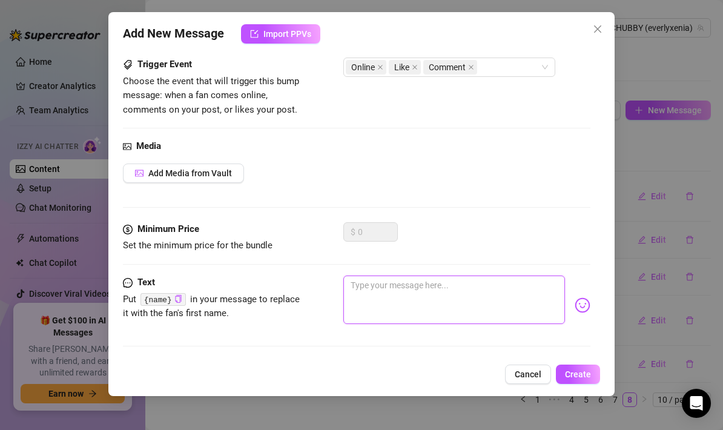
click at [386, 286] on textarea at bounding box center [454, 300] width 222 height 48
paste textarea "You’ve been on my mind all day… wanna get in my mouth too? 👄"
type textarea "You’ve been on my mind all day… wanna get in my mouth too? 👄"
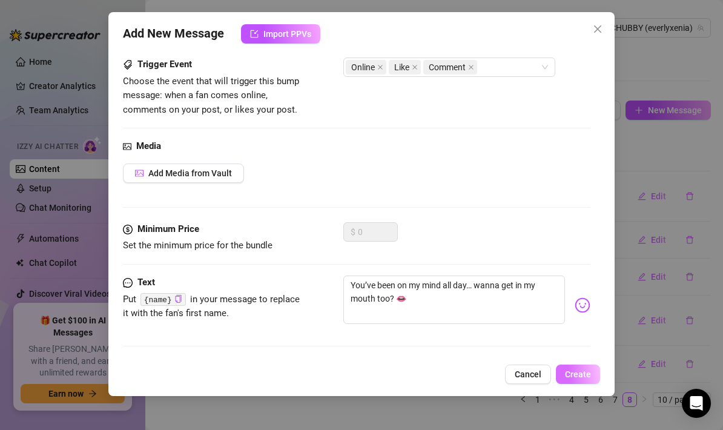
click at [574, 372] on span "Create" at bounding box center [578, 375] width 26 height 10
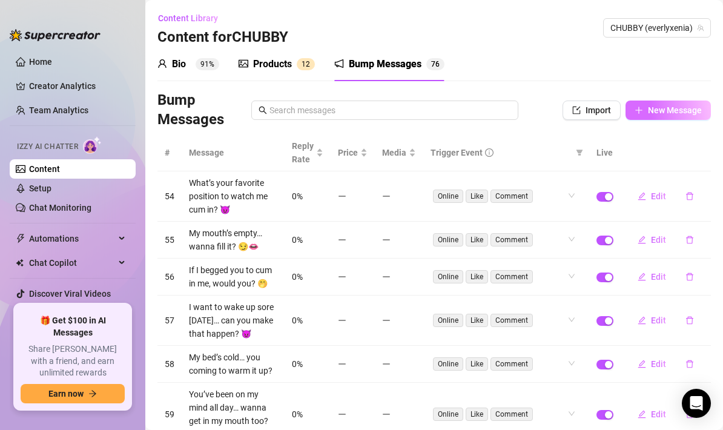
click at [671, 107] on span "New Message" at bounding box center [675, 110] width 54 height 10
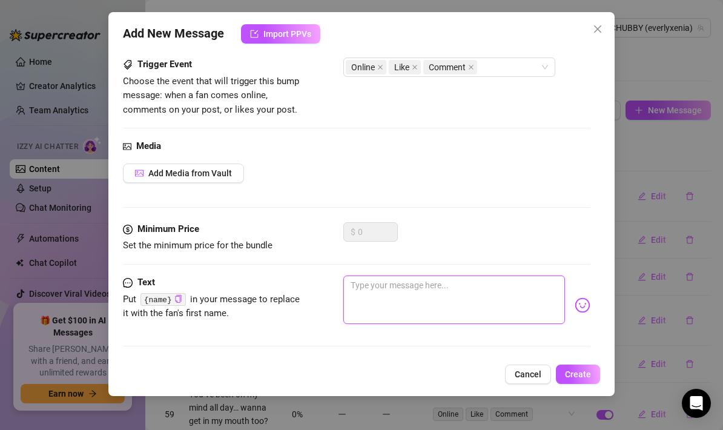
click at [377, 284] on textarea at bounding box center [454, 300] width 222 height 48
paste textarea "I want you to cum so deep in me I feel it for hours… 😩"
type textarea "I want you to cum so deep in me I feel it for hours… 😩"
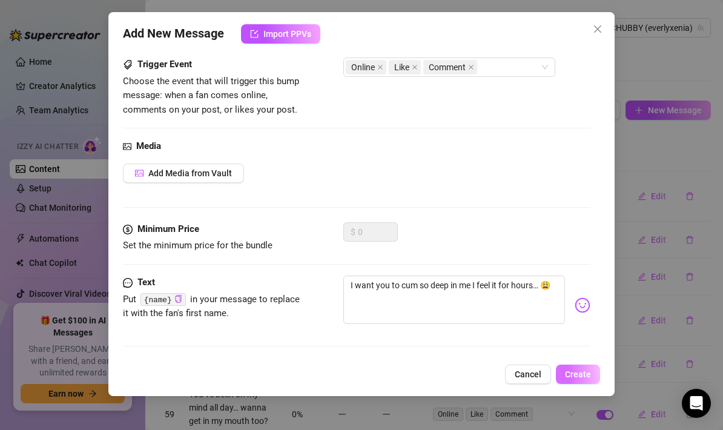
click at [578, 373] on span "Create" at bounding box center [578, 375] width 26 height 10
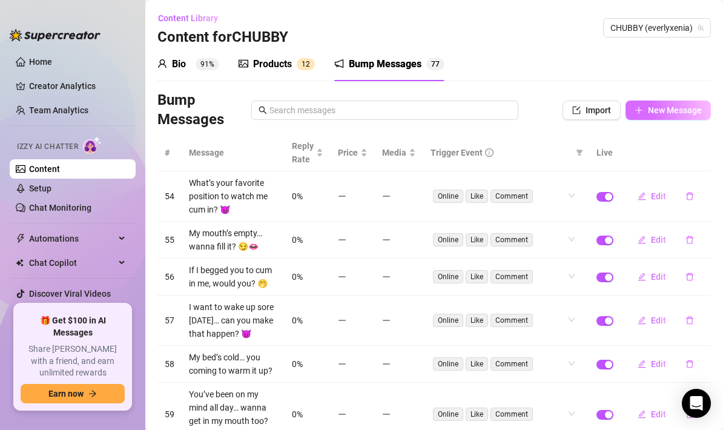
click at [676, 105] on span "New Message" at bounding box center [675, 110] width 54 height 10
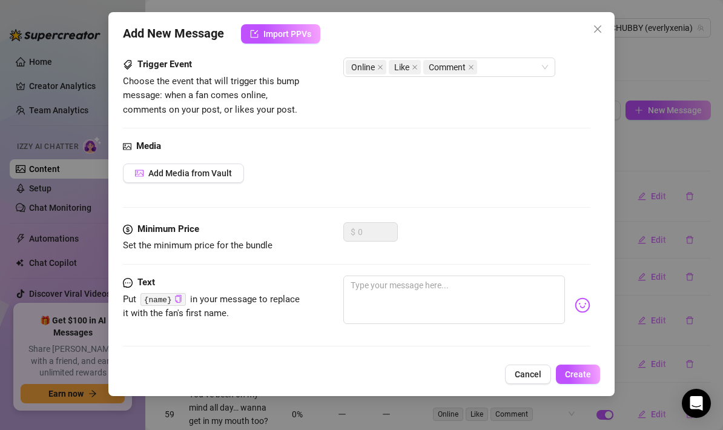
click at [373, 269] on div "Minimum Price Set the minimum price for the bundle $ 0" at bounding box center [357, 248] width 468 height 53
click at [374, 291] on textarea at bounding box center [454, 300] width 222 height 48
paste textarea "You in my mouth… or me on your cock? Which first? 🍆👅"
type textarea "You in my mouth… or me on your cock? Which first? 🍆👅"
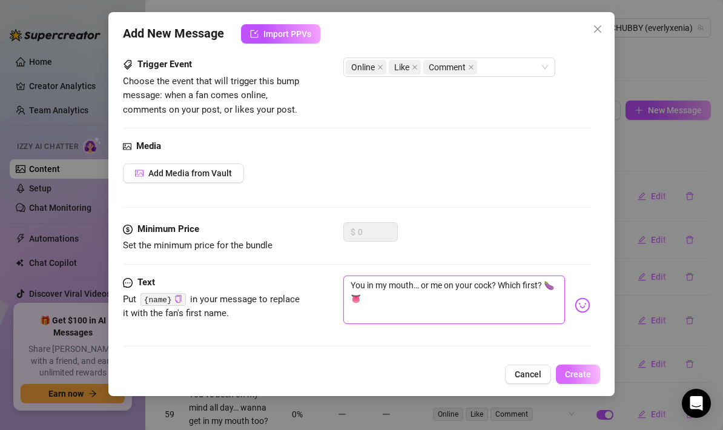
type textarea "You in my mouth… or me on your cock? Which first? 🍆👅"
click at [579, 365] on button "Create" at bounding box center [578, 374] width 44 height 19
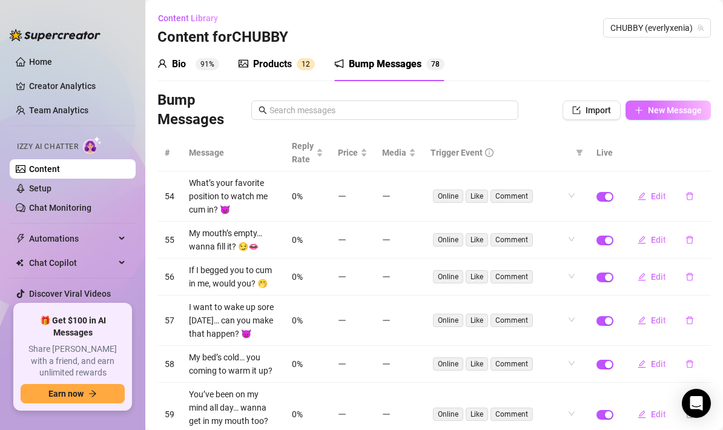
click at [683, 108] on span "New Message" at bounding box center [675, 110] width 54 height 10
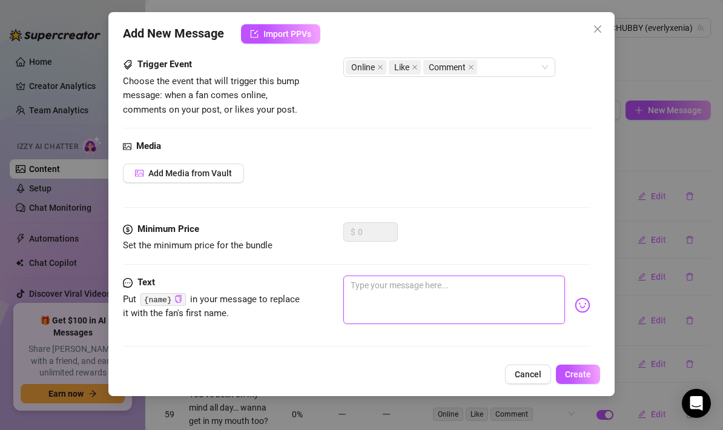
click at [374, 295] on textarea at bounding box center [454, 300] width 222 height 48
paste textarea "Close your eyes… imagine my mouth wrapped around you. Better? 😋"
type textarea "Close your eyes… imagine my mouth wrapped around you. Better? 😋"
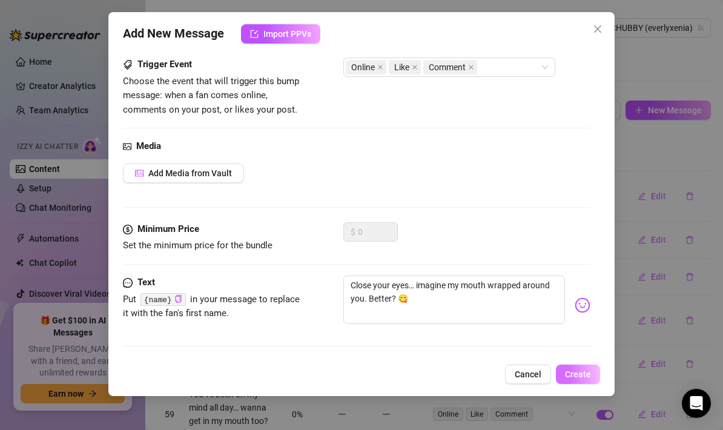
click at [563, 375] on button "Create" at bounding box center [578, 374] width 44 height 19
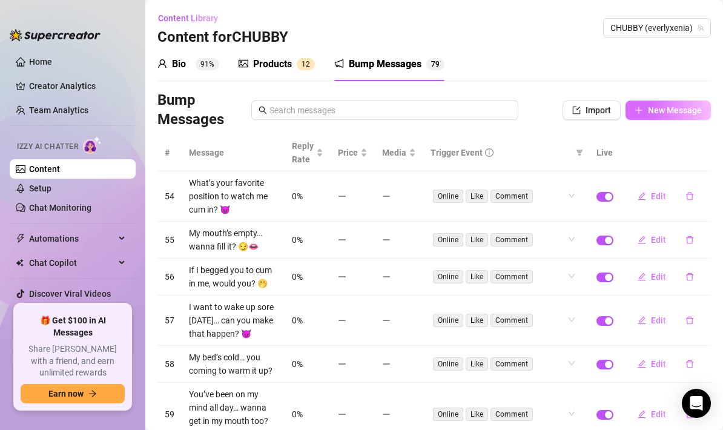
click at [669, 107] on span "New Message" at bounding box center [675, 110] width 54 height 10
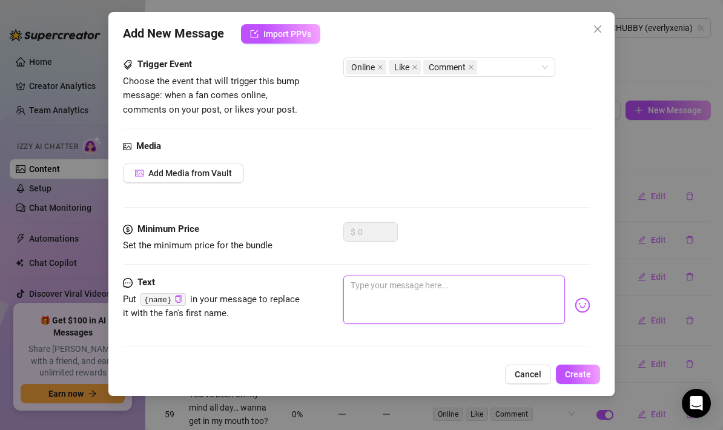
click at [375, 285] on textarea at bounding box center [454, 300] width 222 height 48
paste textarea "I’m laying here naked, just waiting for you to make the first move… 😈"
type textarea "I’m laying here naked, just waiting for you to make the first move… 😈"
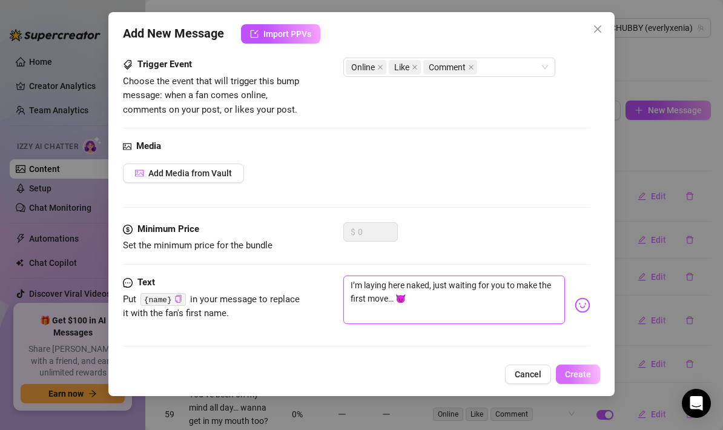
type textarea "I’m laying here naked, just waiting for you to make the first move… 😈"
click at [588, 376] on span "Create" at bounding box center [578, 375] width 26 height 10
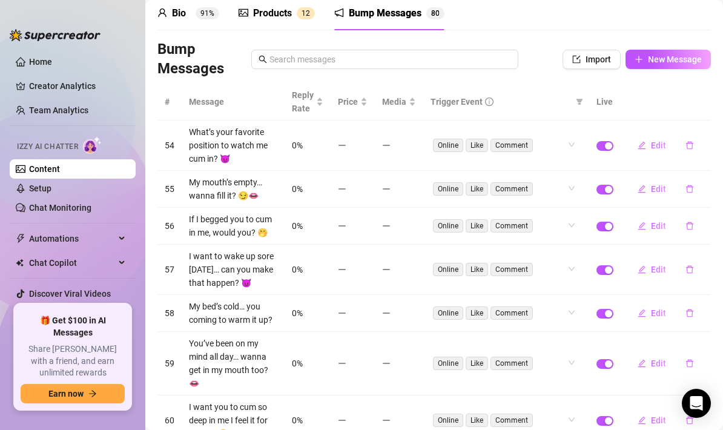
scroll to position [0, 0]
